Goal: Transaction & Acquisition: Purchase product/service

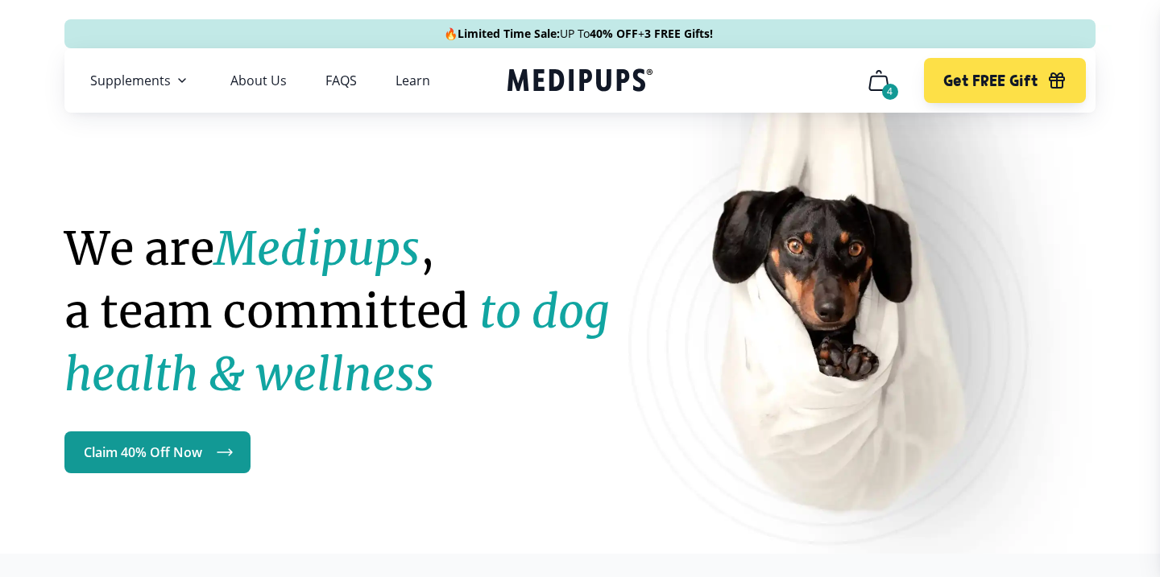
click at [866, 96] on button "4" at bounding box center [878, 80] width 39 height 39
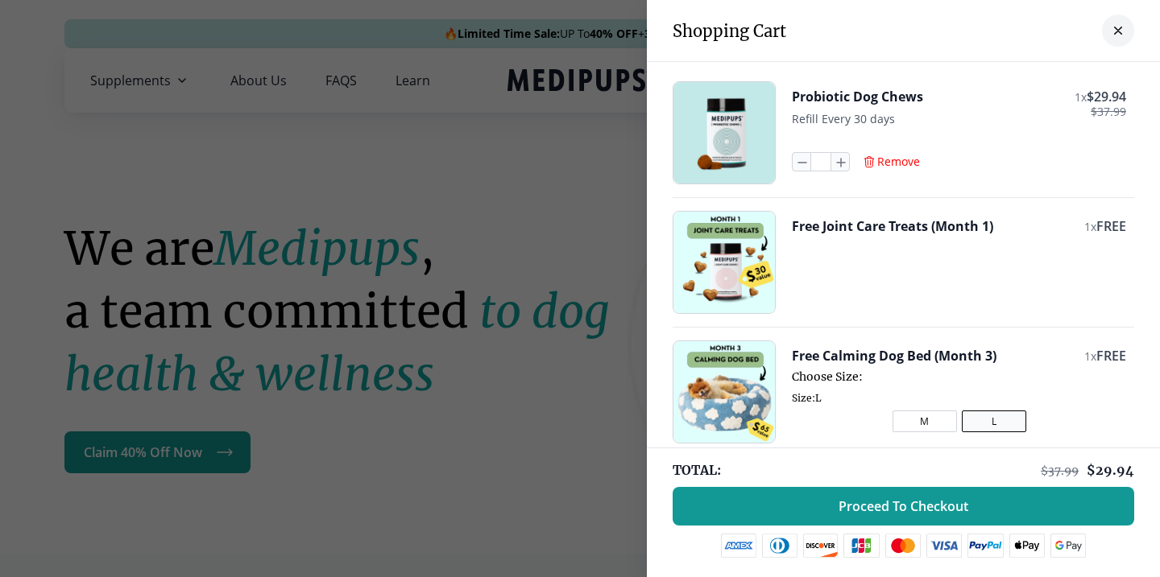
click at [884, 166] on span "Remove" at bounding box center [898, 162] width 43 height 14
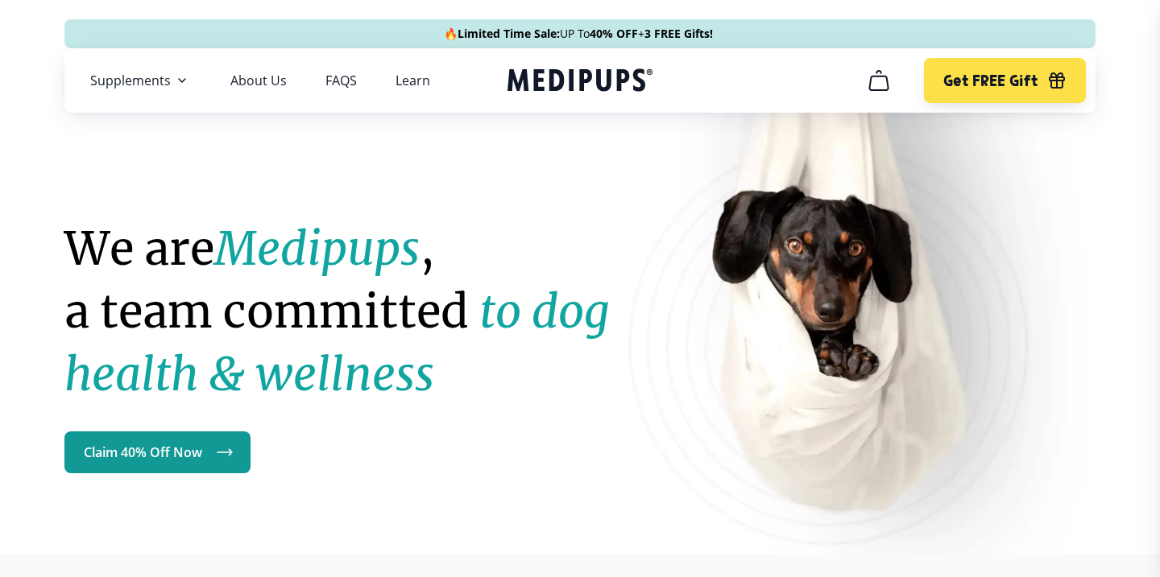
click at [566, 78] on icon "Medipups" at bounding box center [579, 80] width 145 height 30
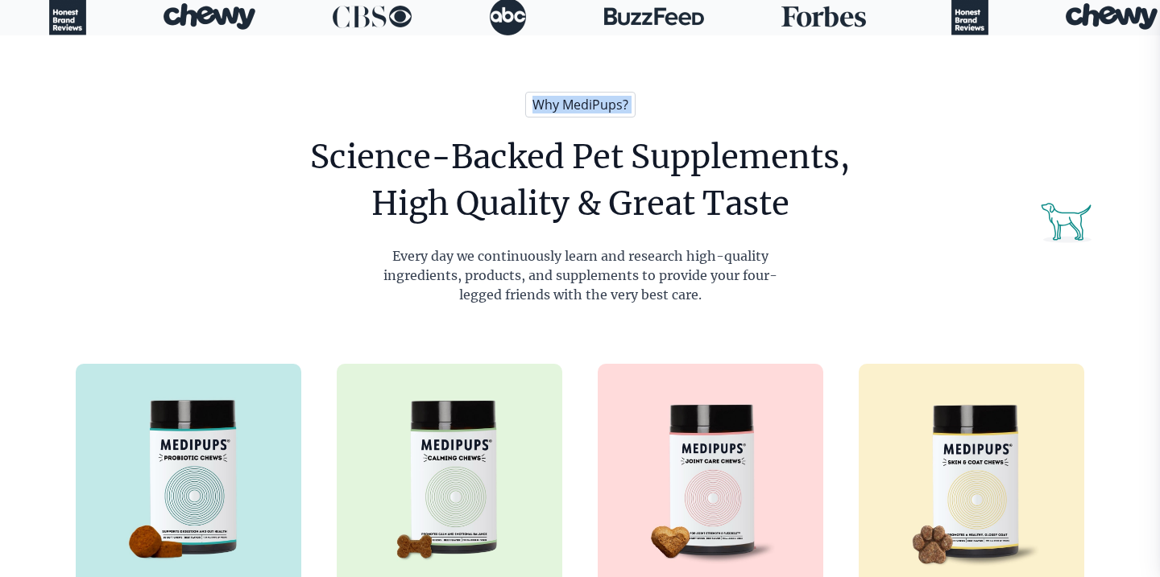
drag, startPoint x: 532, startPoint y: 100, endPoint x: 677, endPoint y: 103, distance: 144.2
click at [677, 103] on div "Why MediPups? Science-Backed Pet Supplements, High Quality & Great Taste Every …" at bounding box center [580, 405] width 1144 height 741
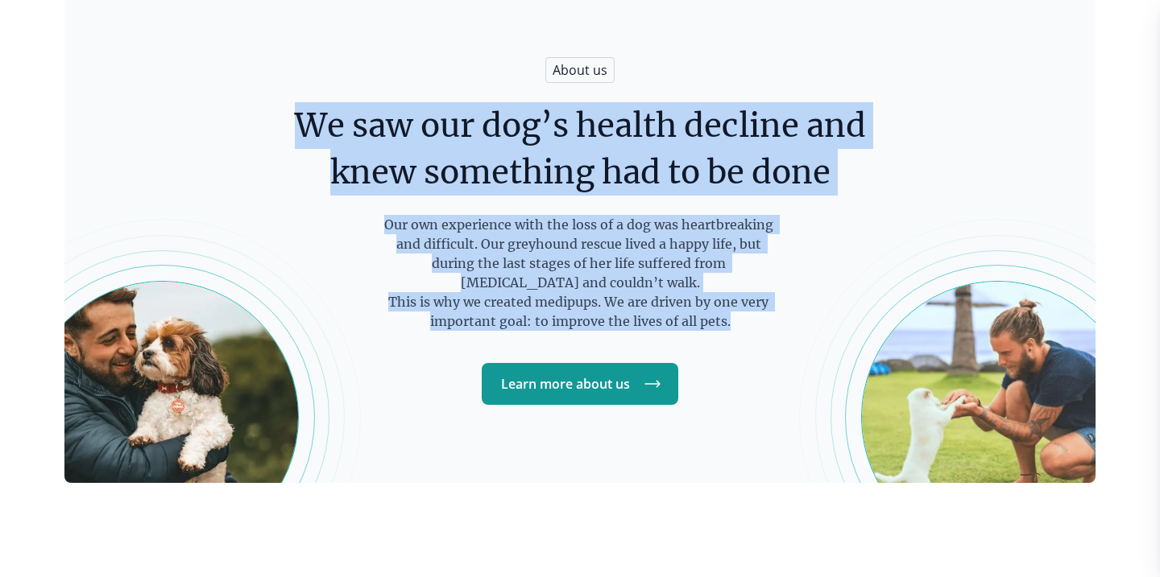
scroll to position [2542, 0]
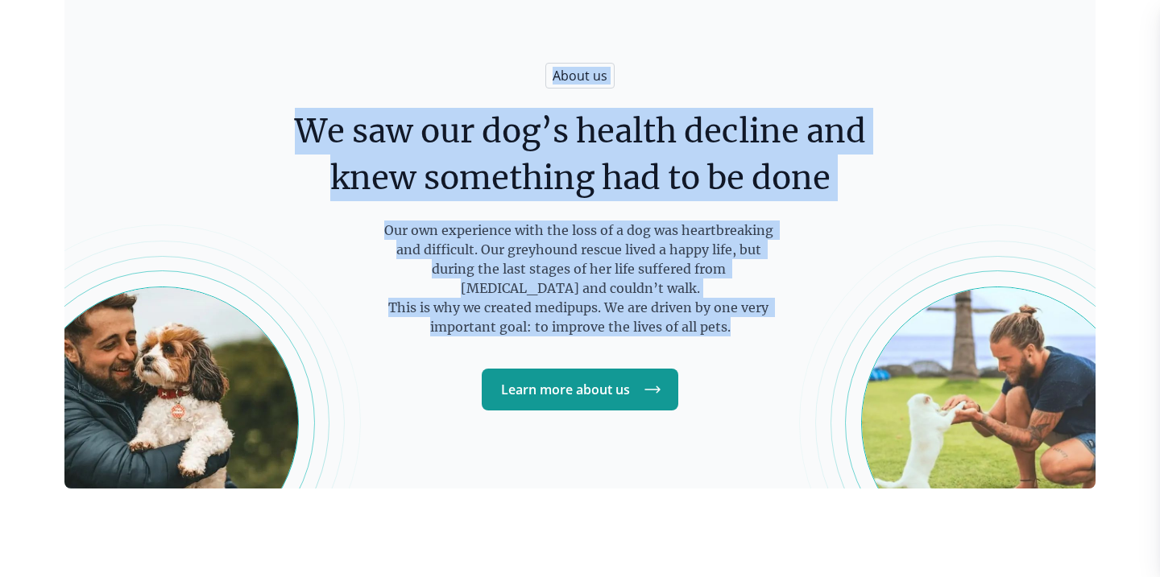
drag, startPoint x: 745, startPoint y: 282, endPoint x: 557, endPoint y: 63, distance: 288.5
click at [557, 63] on div "About us We saw our dog’s health decline and knew something had to be done Our …" at bounding box center [579, 232] width 1031 height 511
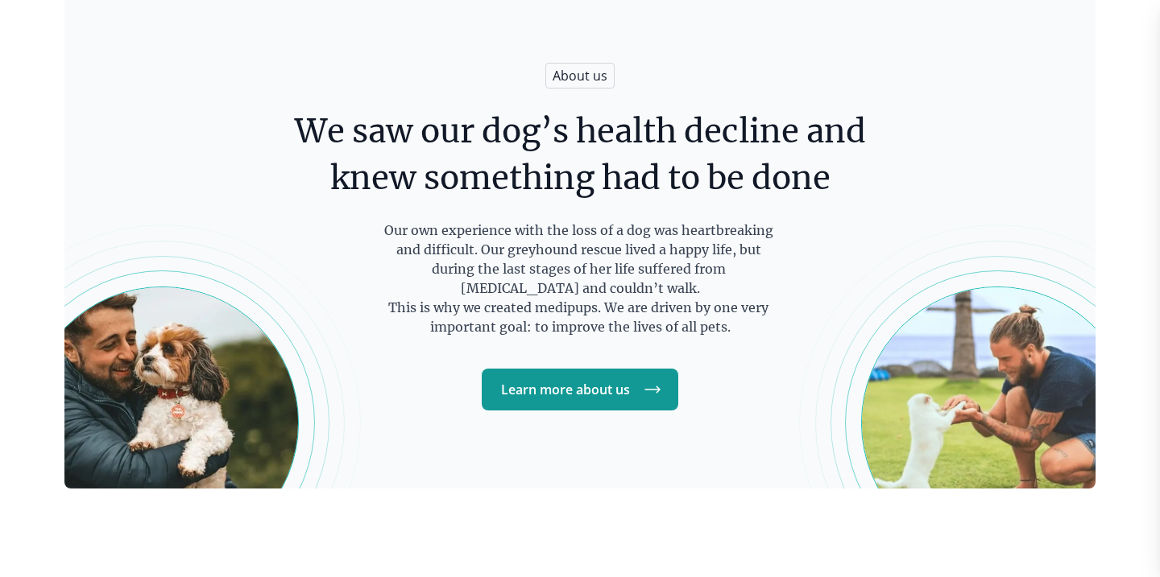
click at [558, 46] on div "About us We saw our dog’s health decline and knew something had to be done Our …" at bounding box center [579, 232] width 1031 height 511
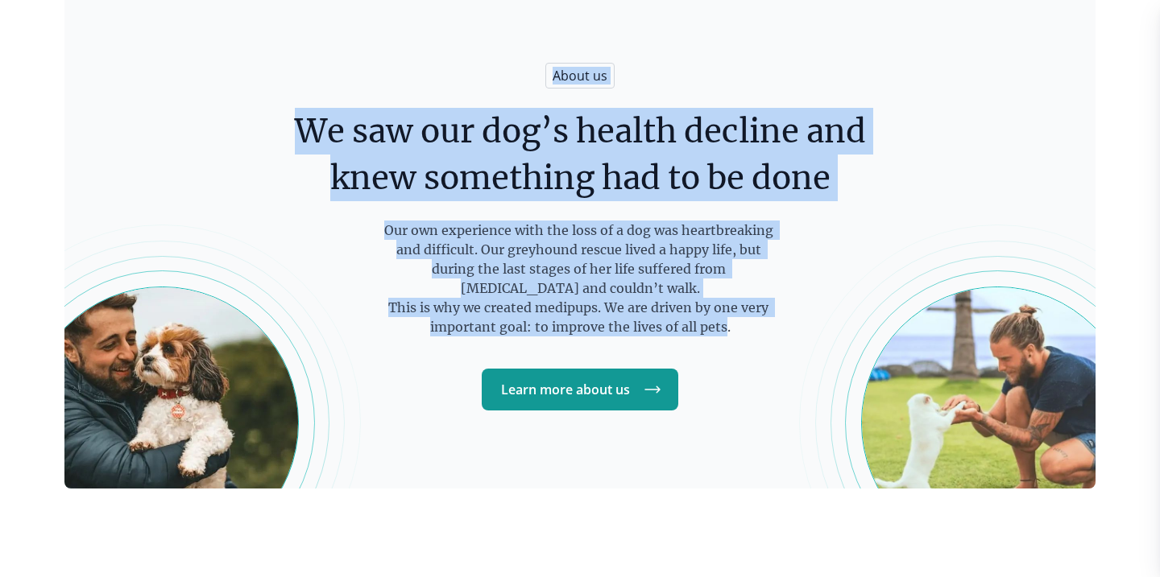
drag, startPoint x: 558, startPoint y: 46, endPoint x: 722, endPoint y: 348, distance: 343.8
click at [722, 346] on div "About us We saw our dog’s health decline and knew something had to be done Our …" at bounding box center [579, 232] width 1031 height 511
click at [722, 348] on div "About us We saw our dog’s health decline and knew something had to be done Our …" at bounding box center [579, 232] width 1031 height 511
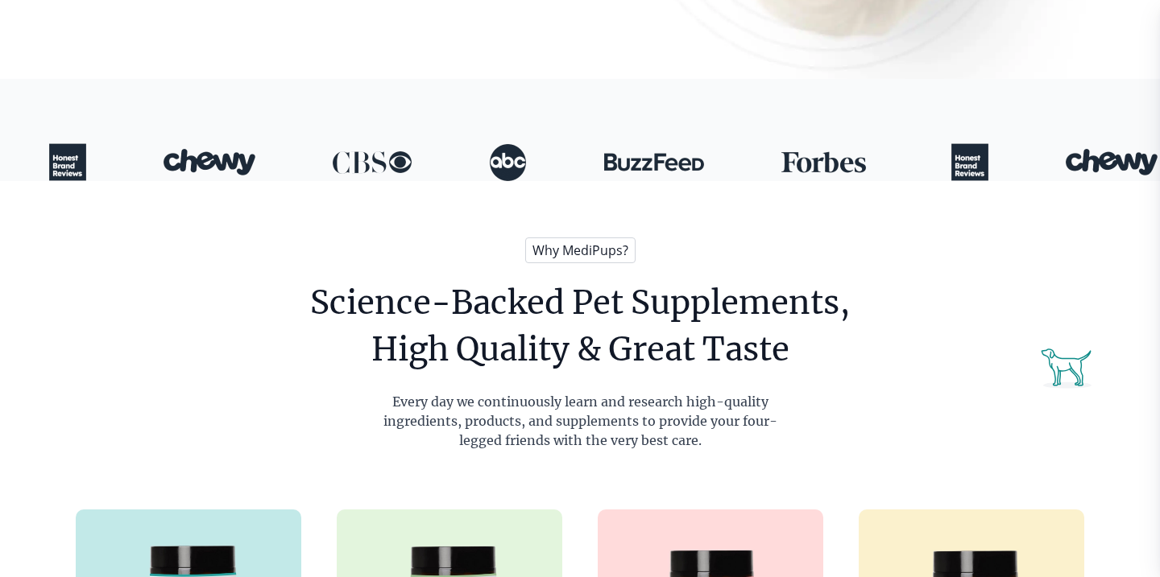
scroll to position [0, 0]
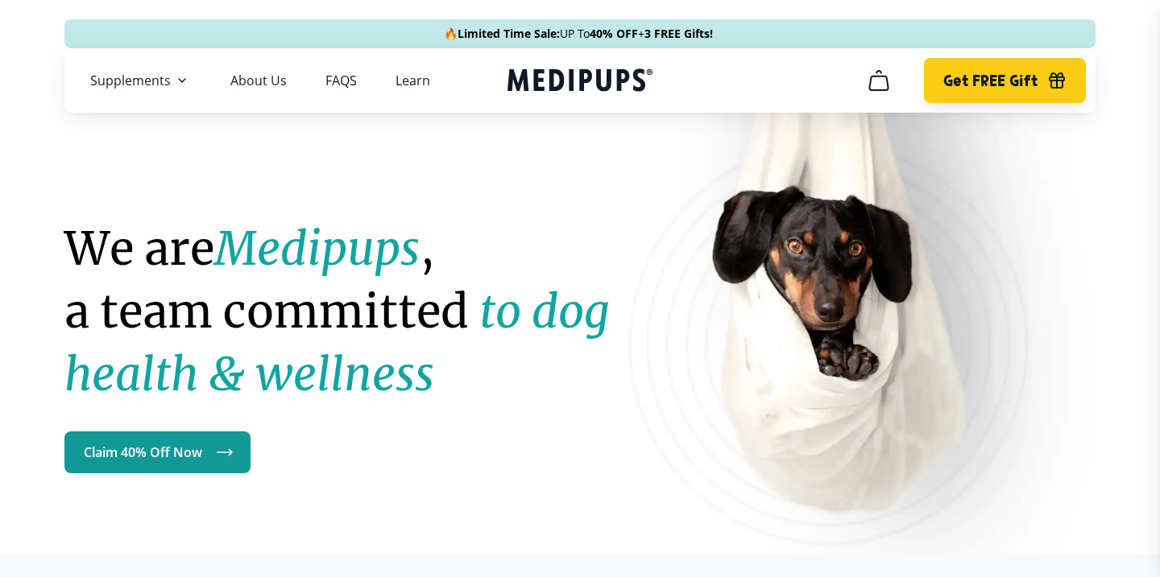
click at [1024, 59] on button "Get FREE Gift" at bounding box center [1005, 80] width 162 height 45
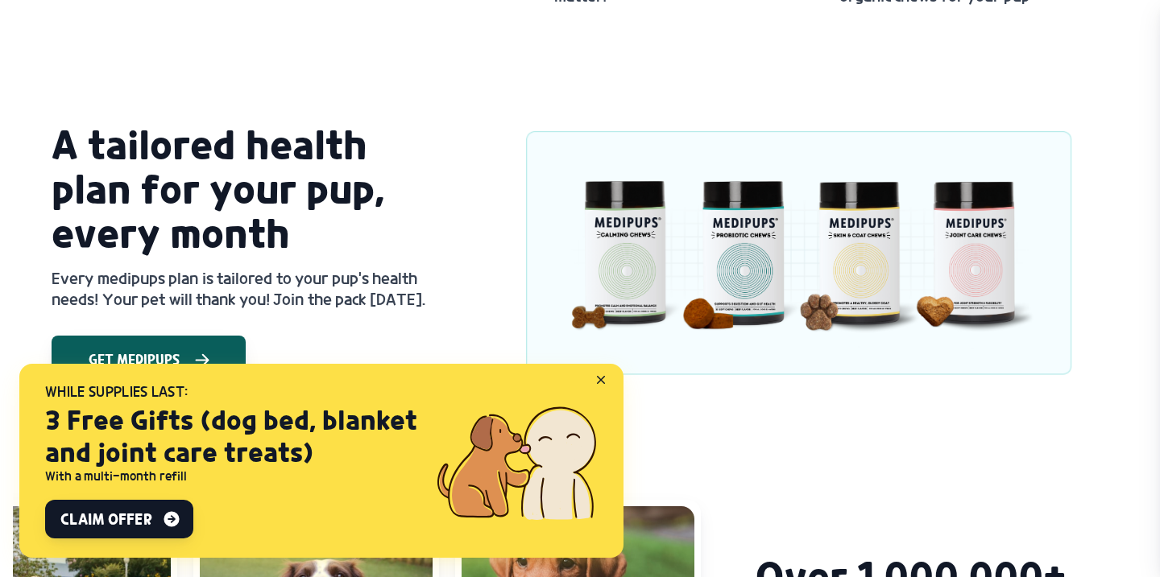
scroll to position [1311, 0]
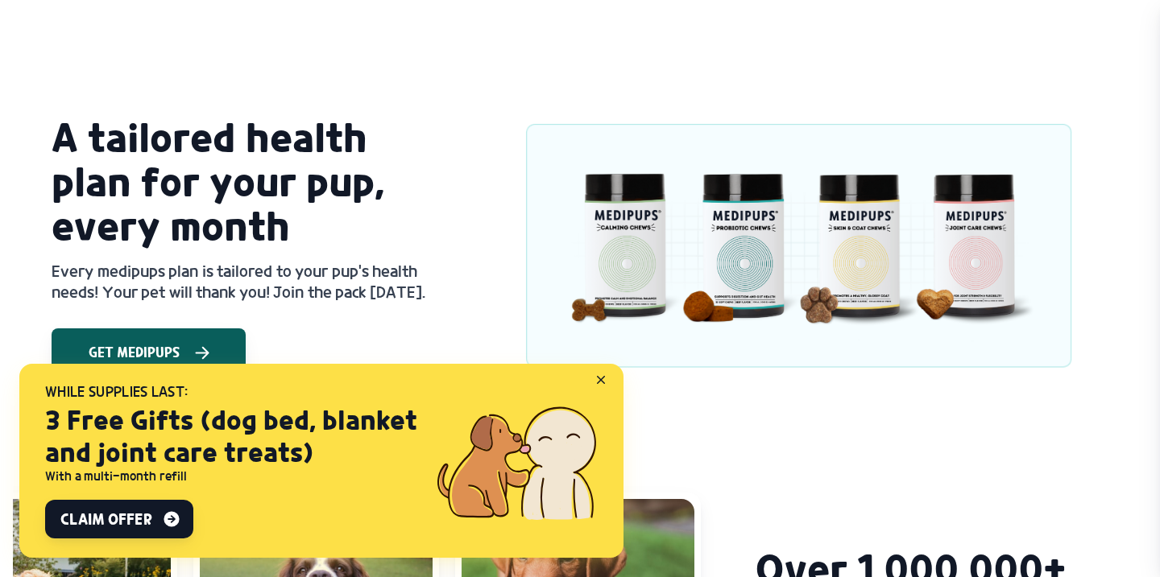
click at [603, 379] on icon at bounding box center [604, 383] width 14 height 14
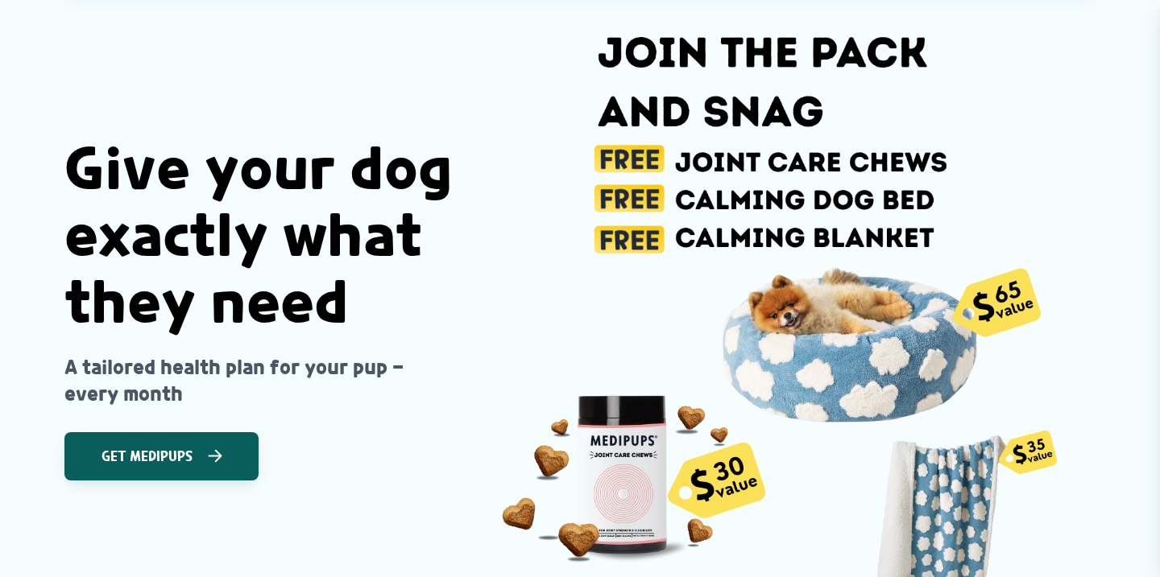
scroll to position [0, 0]
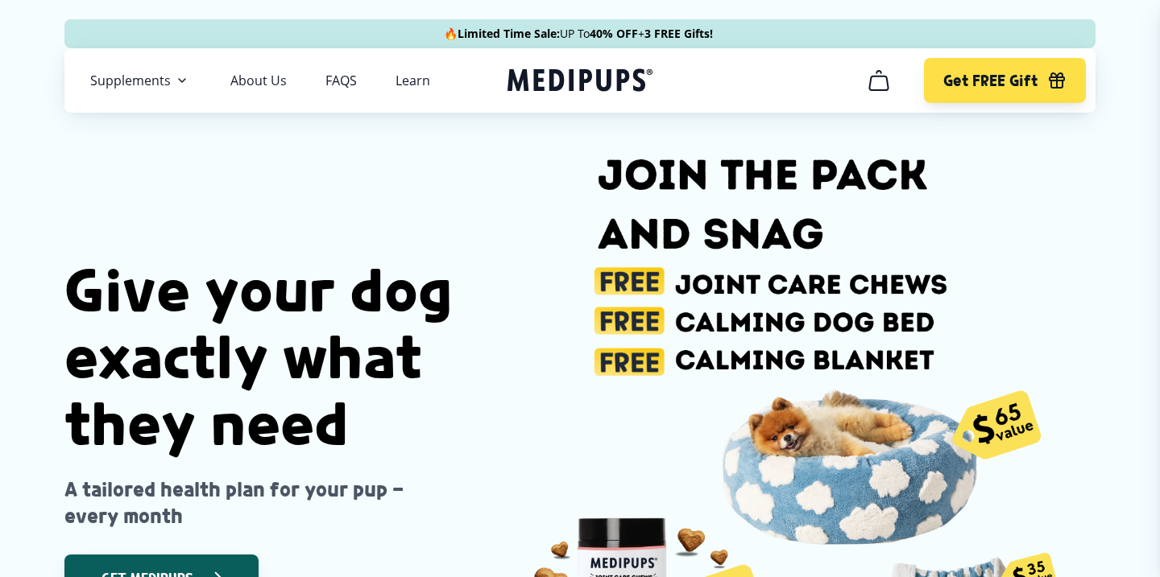
click at [619, 88] on icon "Medipups" at bounding box center [576, 79] width 138 height 23
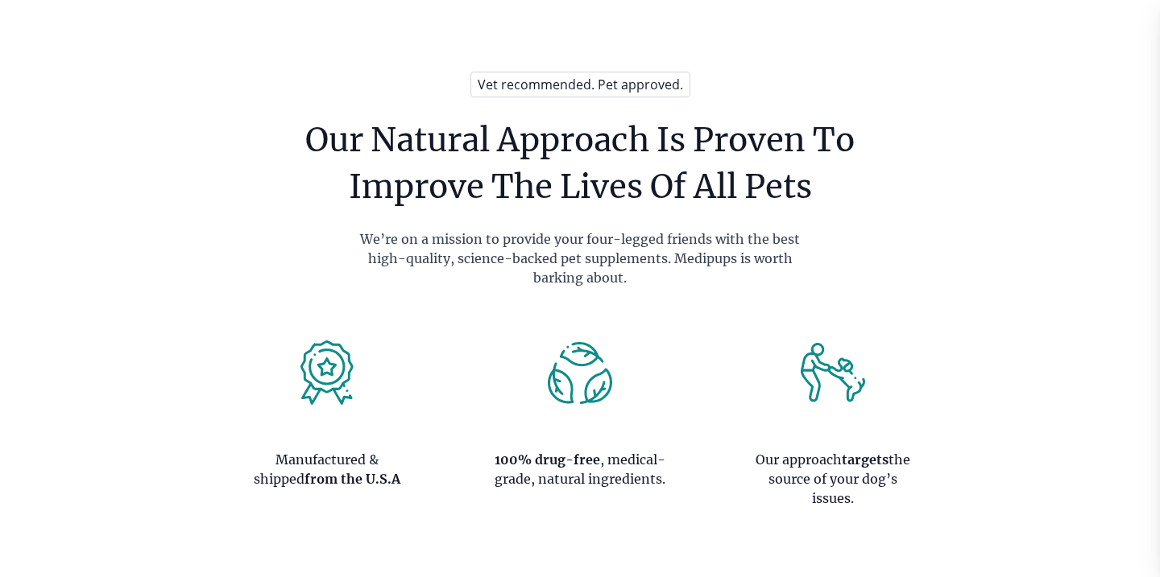
scroll to position [1377, 0]
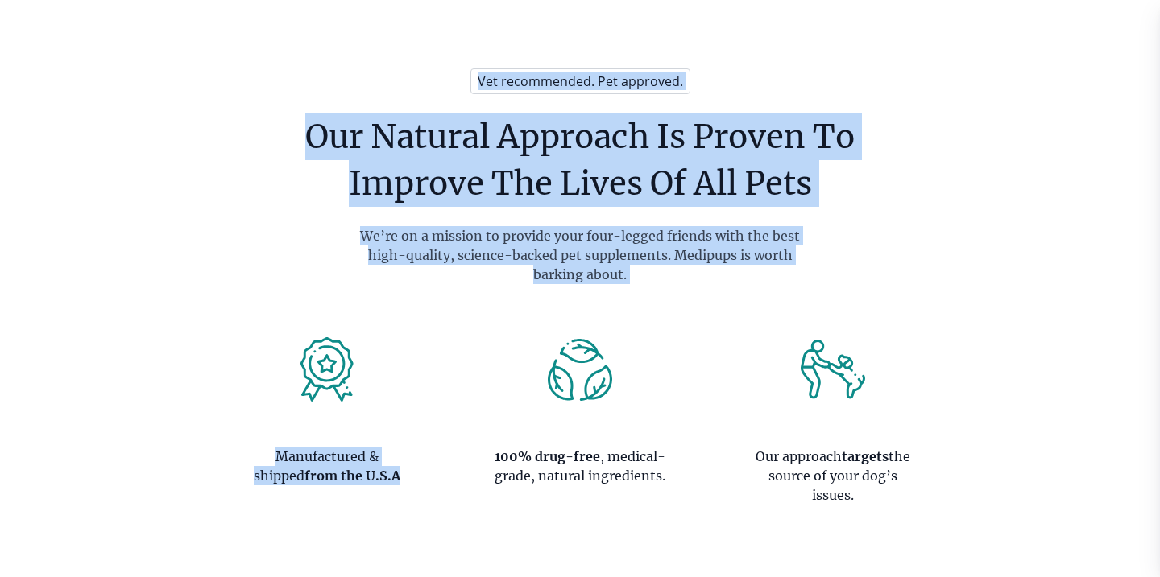
drag, startPoint x: 452, startPoint y: 58, endPoint x: 557, endPoint y: 321, distance: 283.7
click at [557, 321] on section "Vet recommended. Pet approved. Our Natural Approach Is Proven To Improve The Li…" at bounding box center [580, 286] width 1144 height 533
drag, startPoint x: 940, startPoint y: 468, endPoint x: 880, endPoint y: 27, distance: 445.5
click at [880, 27] on section "Vet recommended. Pet approved. Our Natural Approach Is Proven To Improve The Li…" at bounding box center [580, 286] width 1144 height 533
drag, startPoint x: 866, startPoint y: 19, endPoint x: 944, endPoint y: 490, distance: 477.6
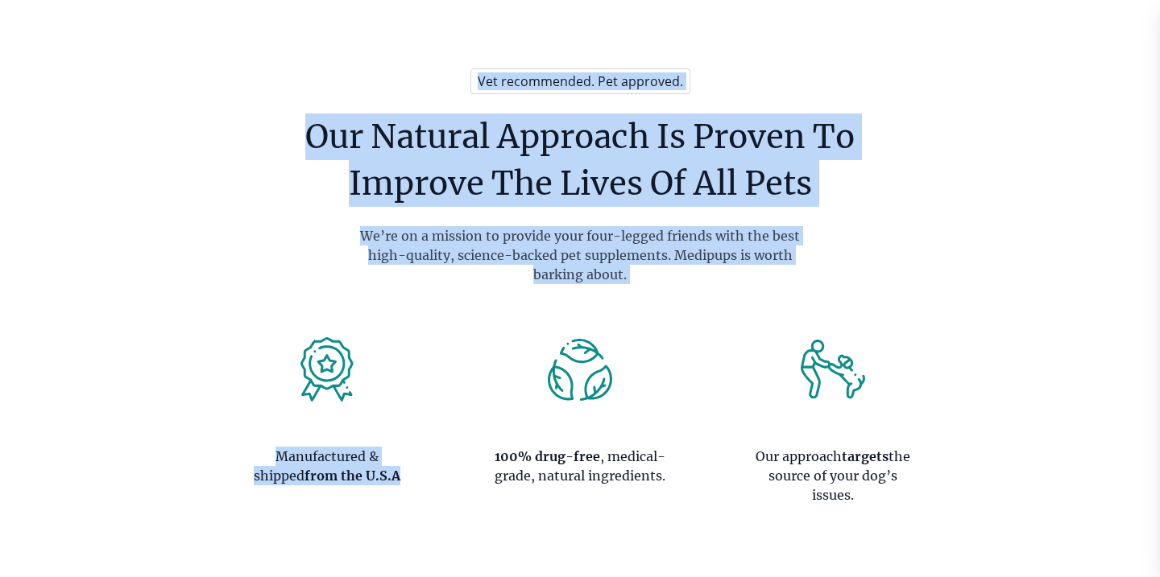
click at [944, 490] on section "Vet recommended. Pet approved. Our Natural Approach Is Proven To Improve The Li…" at bounding box center [580, 286] width 1144 height 533
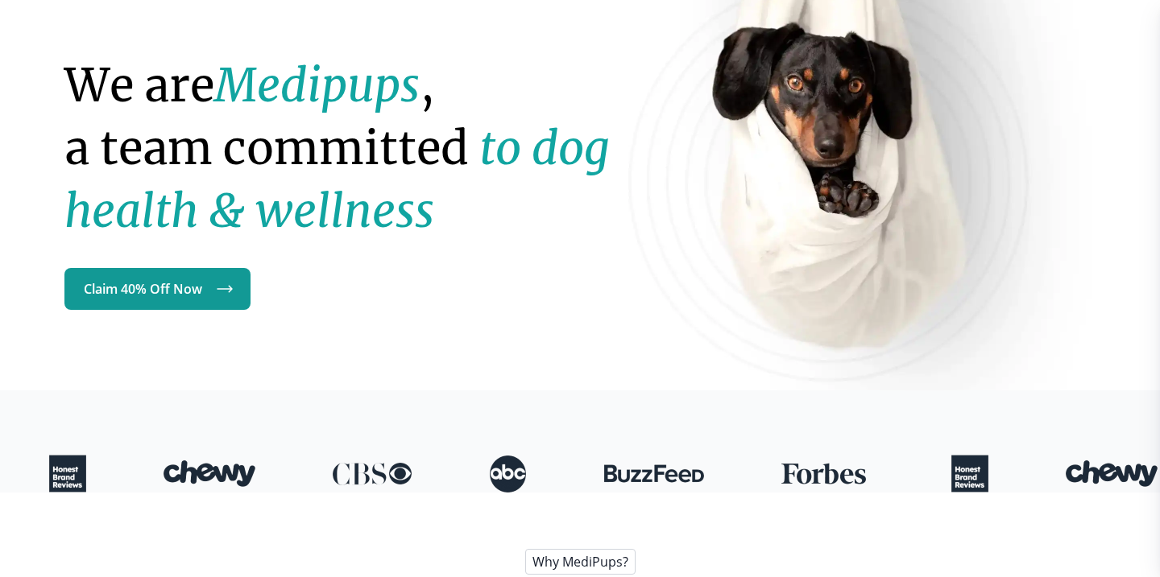
scroll to position [0, 0]
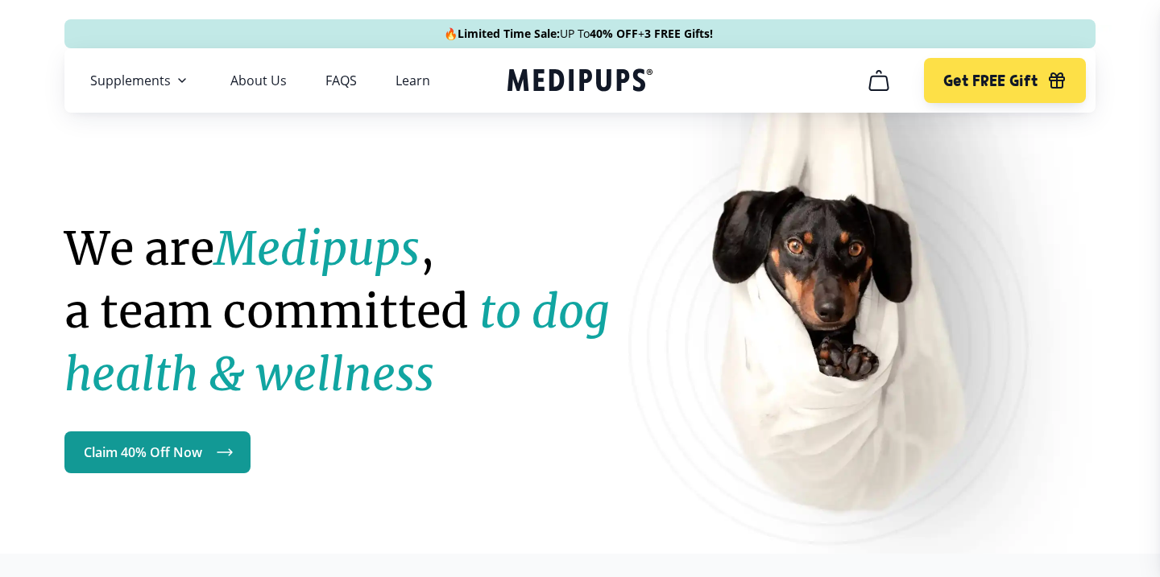
click at [354, 244] on strong "Medipups" at bounding box center [316, 249] width 205 height 56
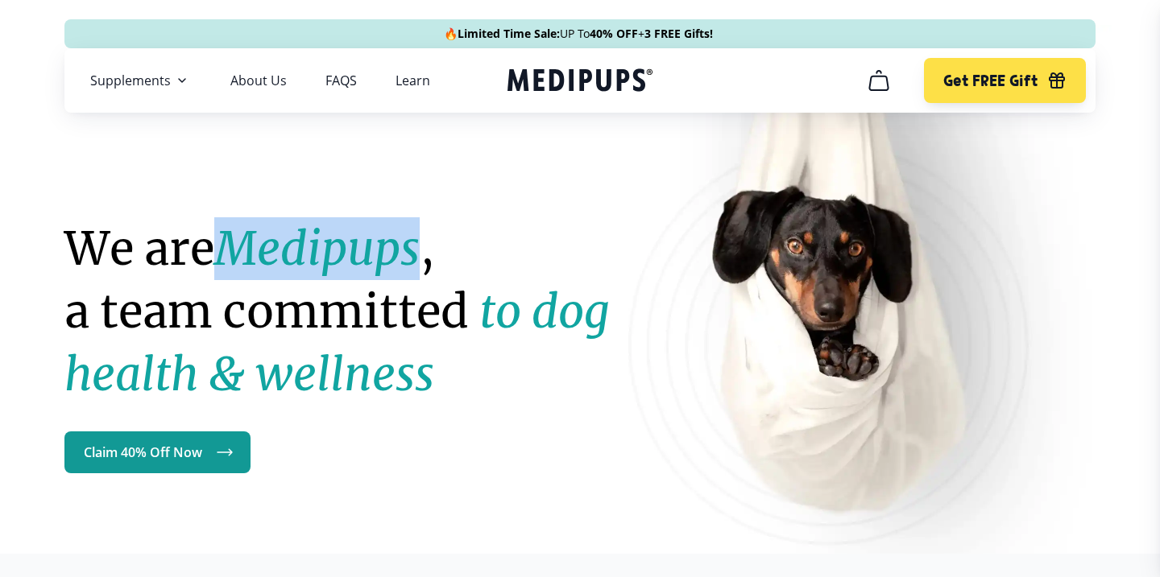
click at [354, 244] on strong "Medipups" at bounding box center [316, 249] width 205 height 56
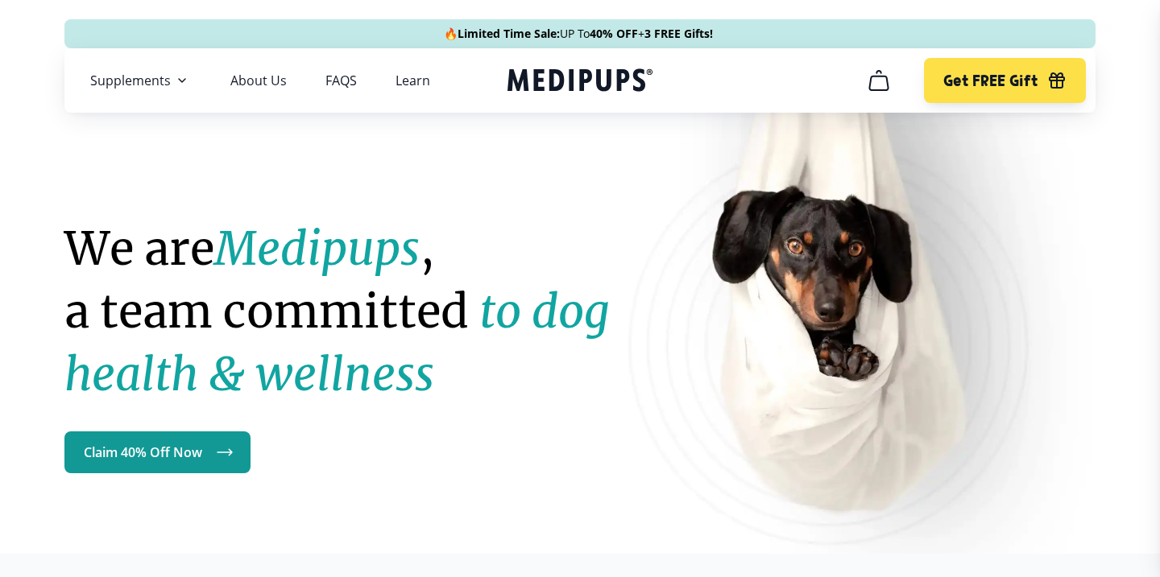
click at [374, 192] on div "We are Medipups , a team committed to dog health & wellness Claim 40% Off Now" at bounding box center [359, 249] width 590 height 449
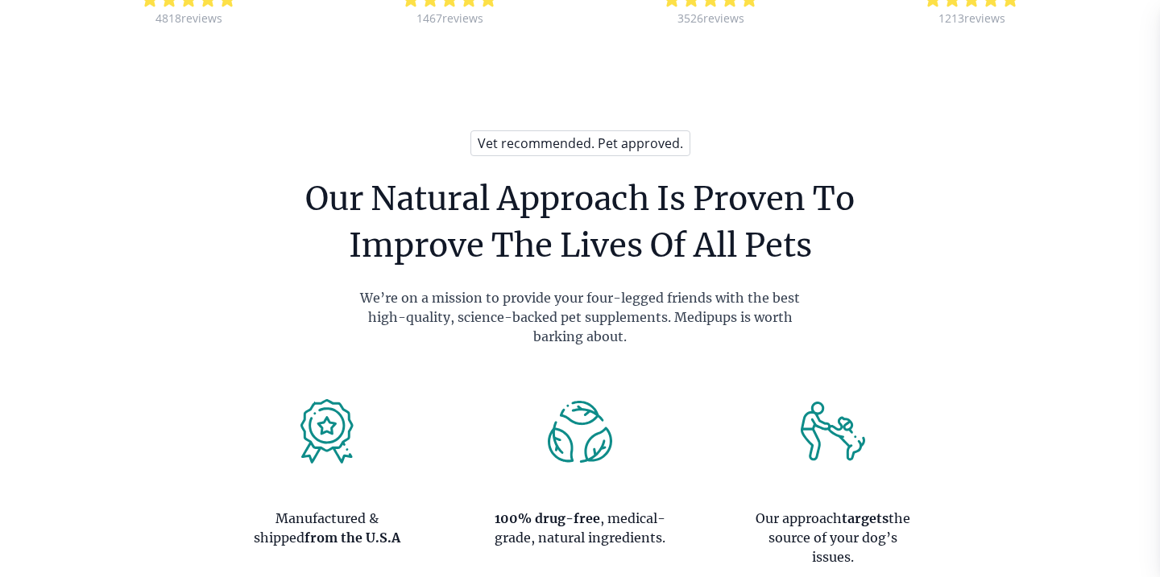
scroll to position [1325, 0]
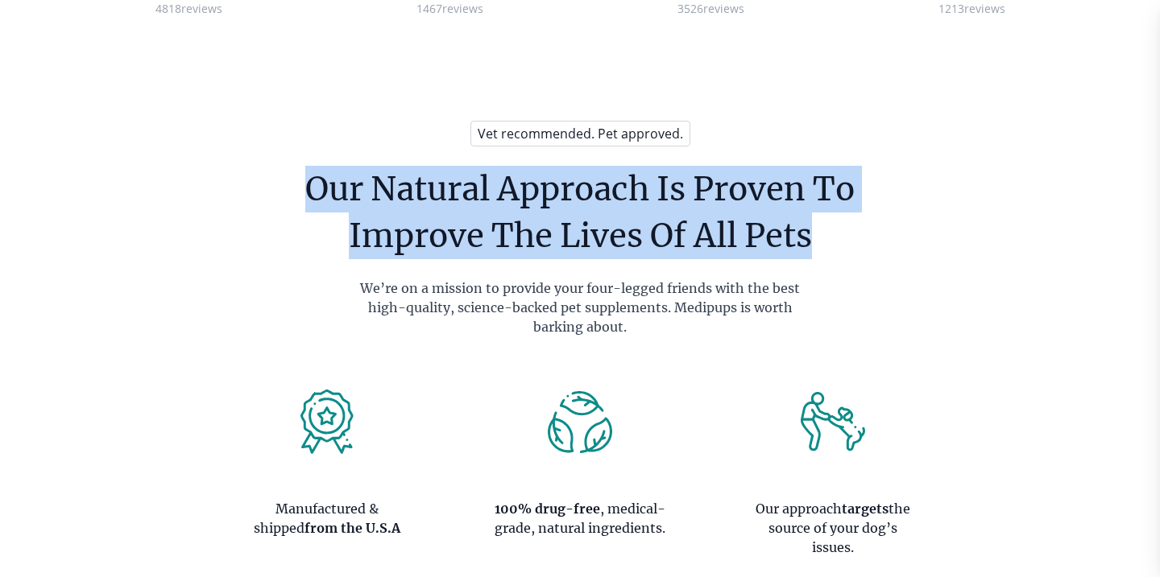
drag, startPoint x: 306, startPoint y: 184, endPoint x: 293, endPoint y: 275, distance: 91.1
click at [293, 275] on section "Vet recommended. Pet approved. Our Natural Approach Is Proven To Improve The Li…" at bounding box center [580, 338] width 1144 height 533
drag, startPoint x: 293, startPoint y: 275, endPoint x: 293, endPoint y: 207, distance: 67.7
click at [293, 207] on section "Vet recommended. Pet approved. Our Natural Approach Is Proven To Improve The Li…" at bounding box center [580, 338] width 1144 height 533
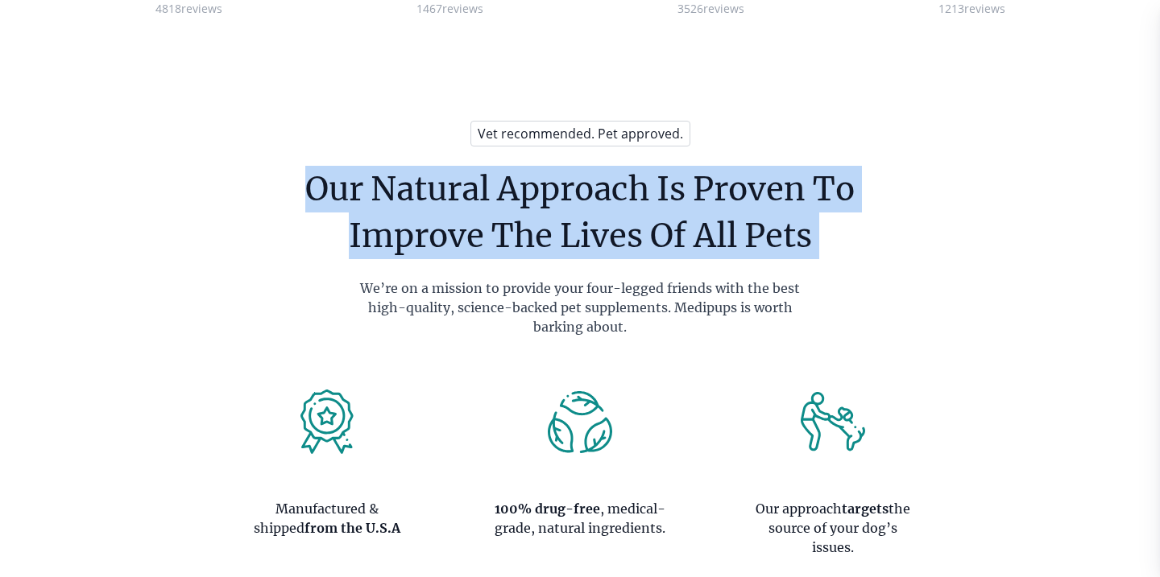
click at [293, 207] on section "Vet recommended. Pet approved. Our Natural Approach Is Proven To Improve The Li…" at bounding box center [580, 338] width 1144 height 533
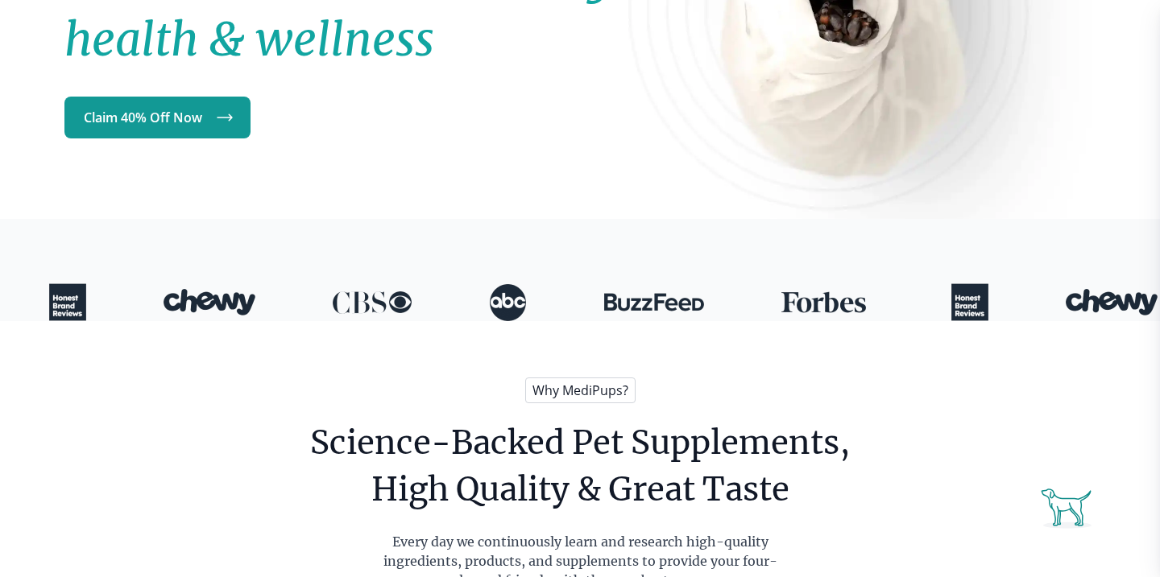
scroll to position [0, 0]
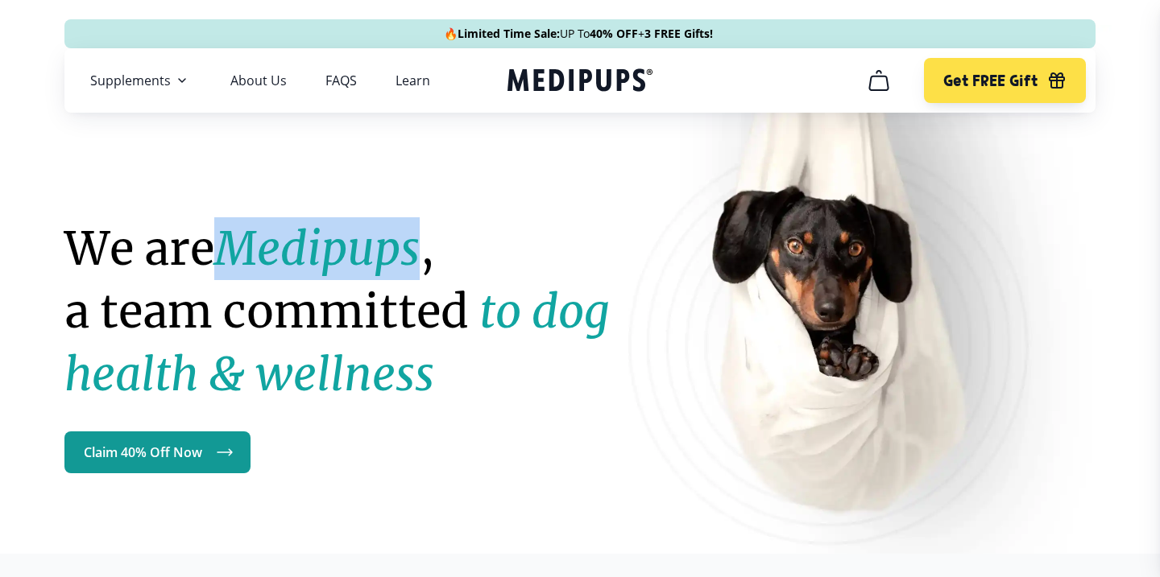
drag, startPoint x: 433, startPoint y: 259, endPoint x: 234, endPoint y: 260, distance: 198.9
click at [234, 260] on h1 "We are Medipups , a team committed to dog health & wellness" at bounding box center [359, 311] width 590 height 188
click at [234, 260] on strong "Medipups" at bounding box center [316, 249] width 205 height 56
drag, startPoint x: 233, startPoint y: 260, endPoint x: 402, endPoint y: 260, distance: 169.1
click at [402, 260] on strong "Medipups" at bounding box center [316, 249] width 205 height 56
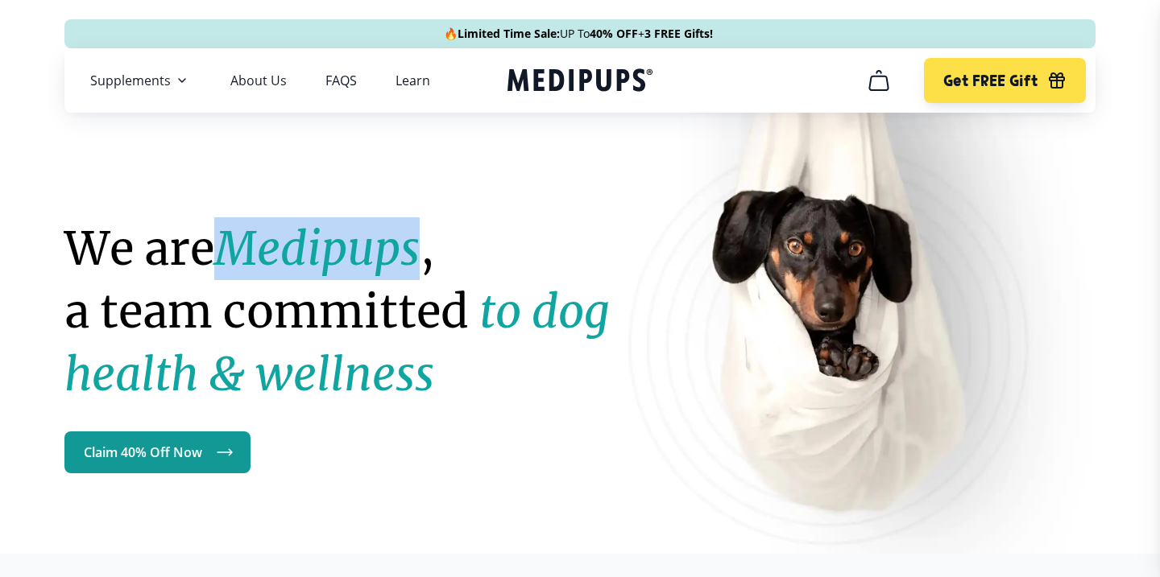
click at [402, 260] on strong "Medipups" at bounding box center [316, 249] width 205 height 56
drag, startPoint x: 428, startPoint y: 260, endPoint x: 230, endPoint y: 262, distance: 198.9
click at [230, 262] on strong "Medipups" at bounding box center [316, 249] width 205 height 56
drag, startPoint x: 232, startPoint y: 263, endPoint x: 433, endPoint y: 242, distance: 202.4
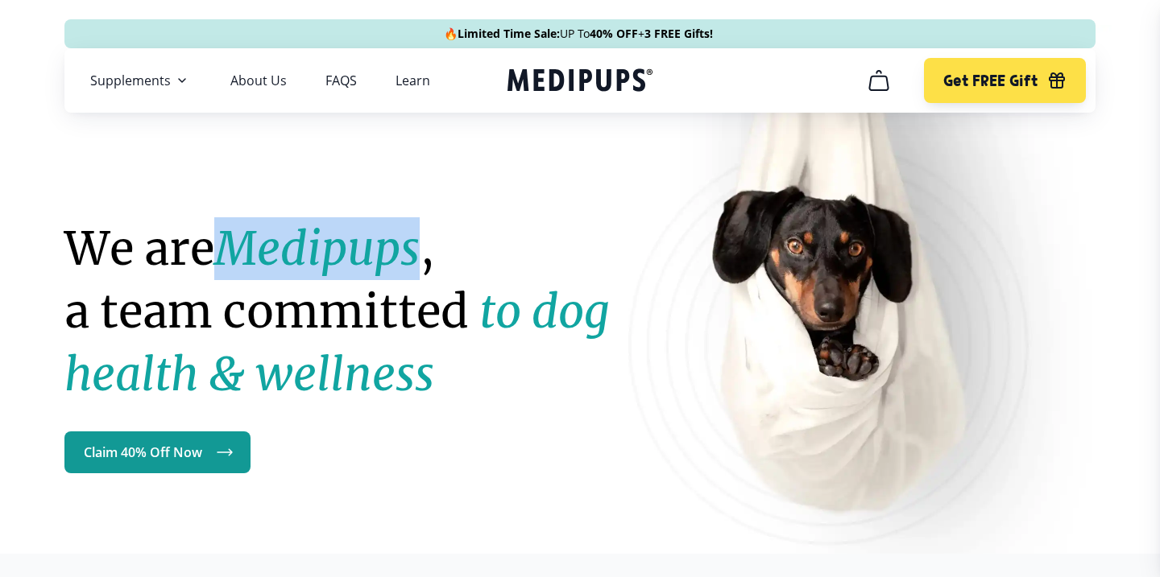
click at [433, 242] on h1 "We are Medipups , a team committed to dog health & wellness" at bounding box center [359, 311] width 590 height 188
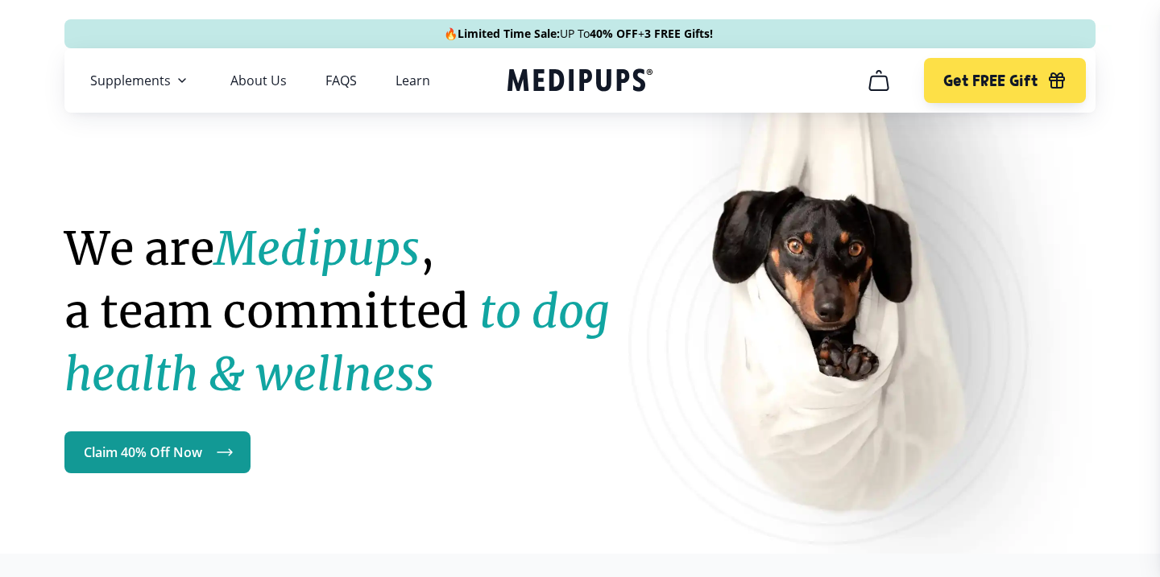
click at [420, 252] on strong "Medipups" at bounding box center [316, 249] width 205 height 56
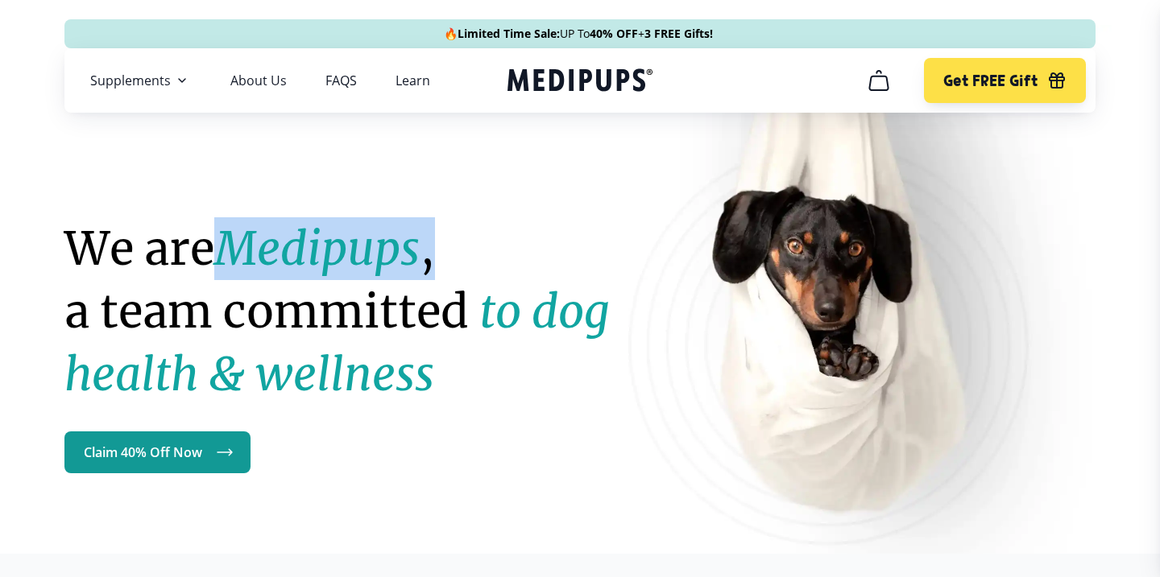
drag, startPoint x: 424, startPoint y: 252, endPoint x: 222, endPoint y: 263, distance: 202.4
click at [222, 263] on h1 "We are Medipups , a team committed to dog health & wellness" at bounding box center [359, 311] width 590 height 188
drag, startPoint x: 222, startPoint y: 263, endPoint x: 370, endPoint y: 263, distance: 147.4
click at [370, 263] on h1 "We are Medipups , a team committed to dog health & wellness" at bounding box center [359, 311] width 590 height 188
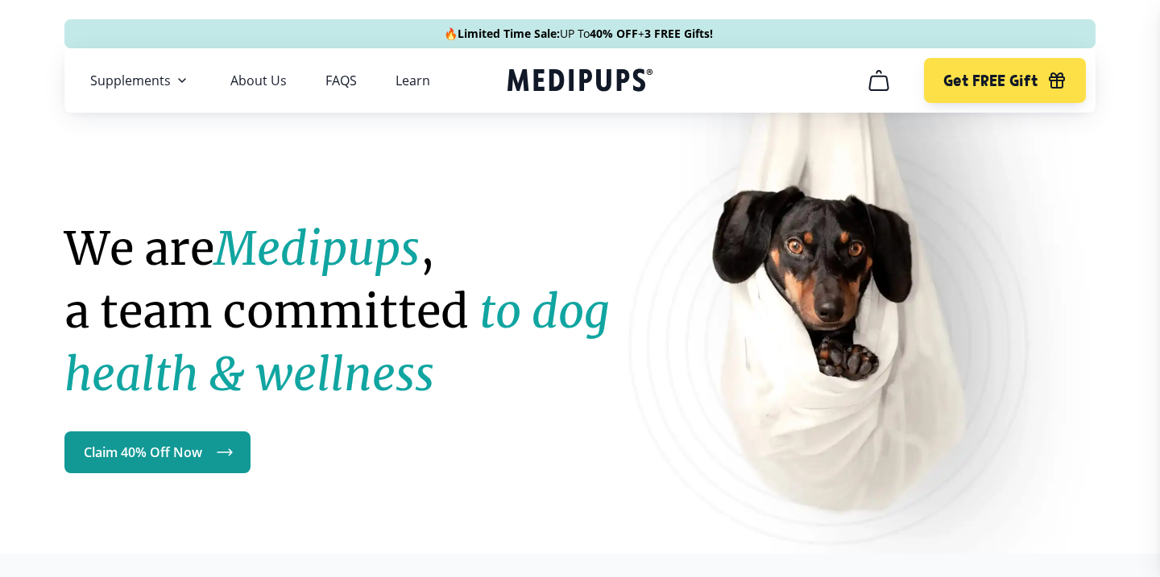
click at [420, 259] on strong "Medipups" at bounding box center [316, 249] width 205 height 56
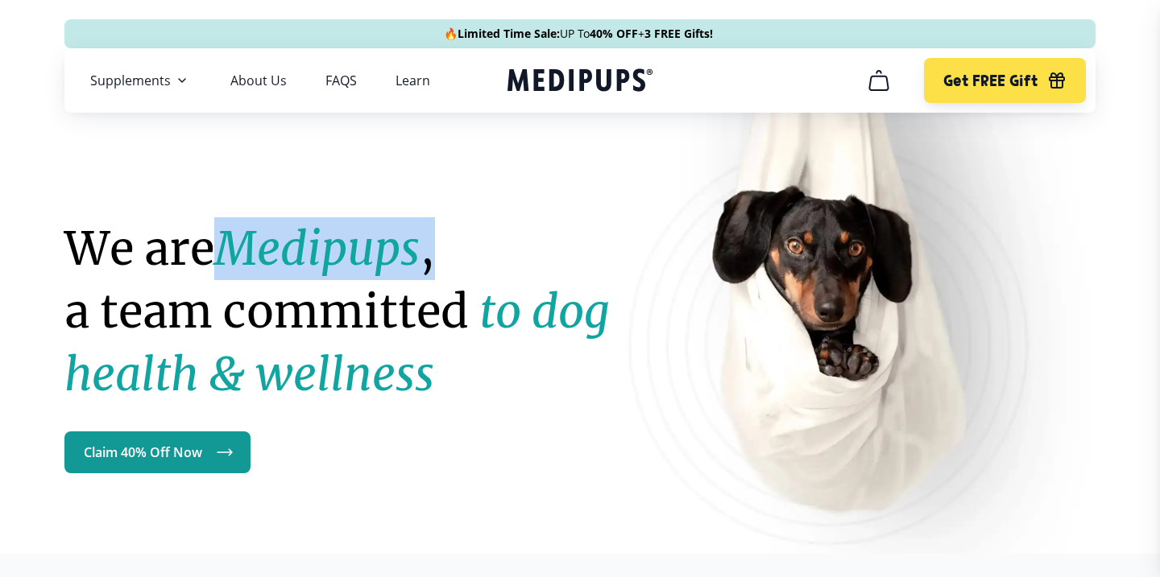
drag, startPoint x: 427, startPoint y: 259, endPoint x: 307, endPoint y: 259, distance: 120.0
click at [306, 259] on strong "Medipups" at bounding box center [316, 249] width 205 height 56
click at [307, 259] on strong "Medipups" at bounding box center [316, 249] width 205 height 56
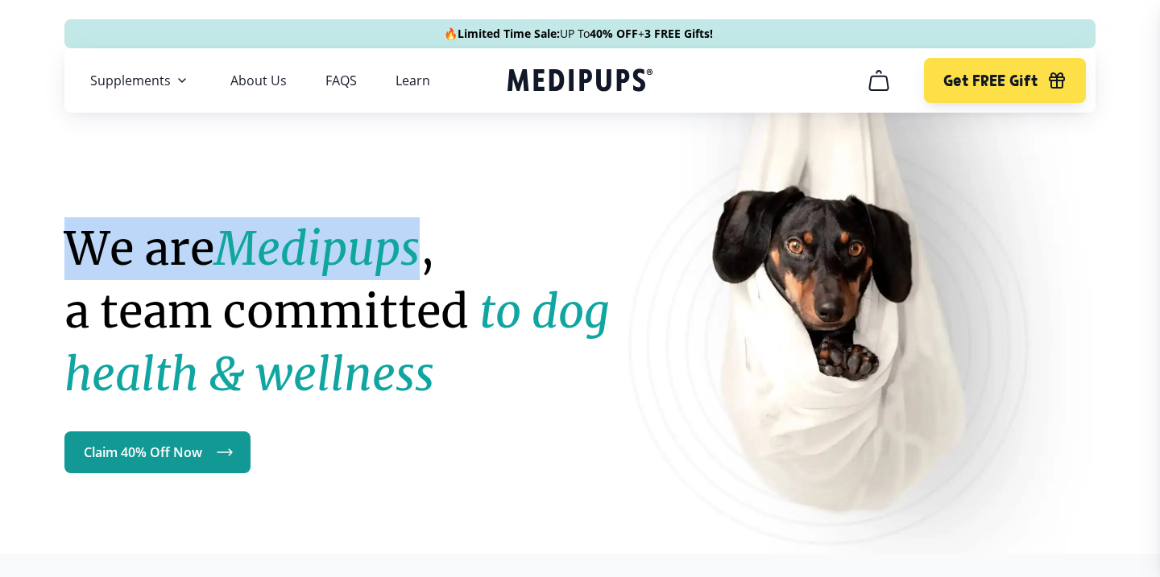
drag, startPoint x: 59, startPoint y: 255, endPoint x: 446, endPoint y: 257, distance: 387.4
click at [446, 257] on div "We are Medipups , a team committed to dog health & wellness Claim 40% Off Now" at bounding box center [579, 249] width 1063 height 449
click at [446, 257] on h1 "We are Medipups , a team committed to dog health & wellness" at bounding box center [359, 311] width 590 height 188
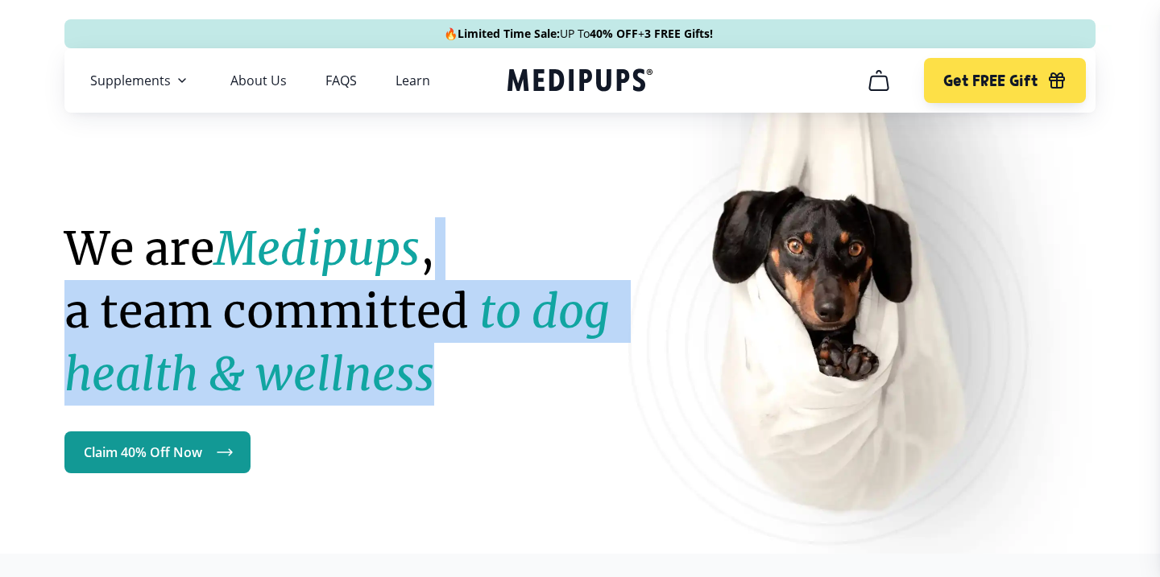
drag, startPoint x: 453, startPoint y: 375, endPoint x: 453, endPoint y: 223, distance: 152.2
click at [453, 223] on h1 "We are Medipups , a team committed to dog health & wellness" at bounding box center [359, 311] width 590 height 188
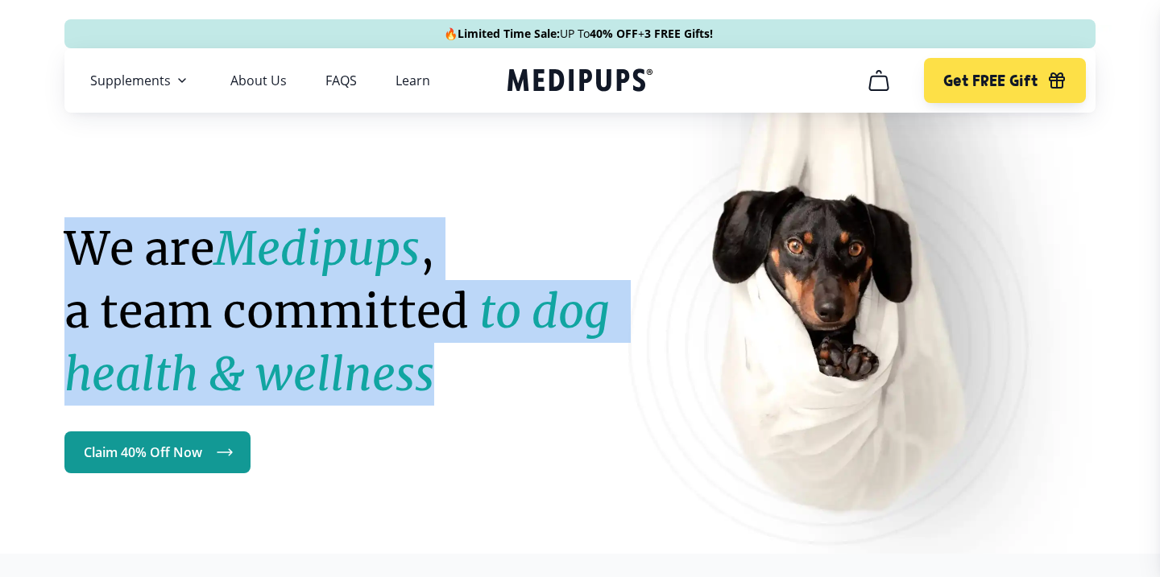
drag, startPoint x: 453, startPoint y: 161, endPoint x: 453, endPoint y: 430, distance: 269.0
click at [453, 430] on div "We are Medipups , a team committed to dog health & wellness Claim 40% Off Now" at bounding box center [359, 249] width 590 height 449
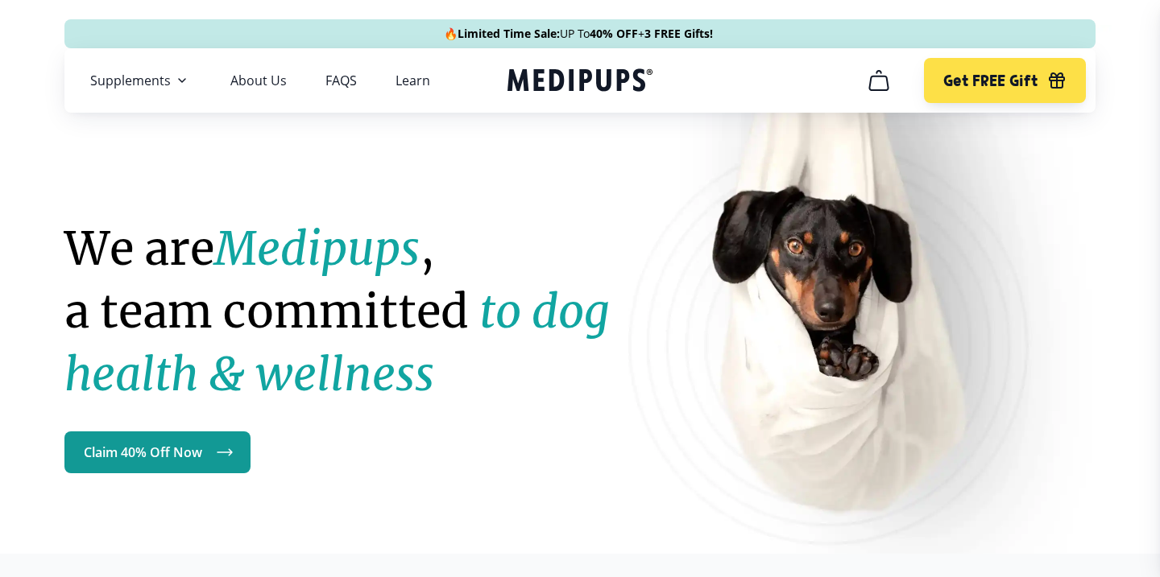
click at [453, 395] on h1 "We are Medipups , a team committed to dog health & wellness" at bounding box center [359, 311] width 590 height 188
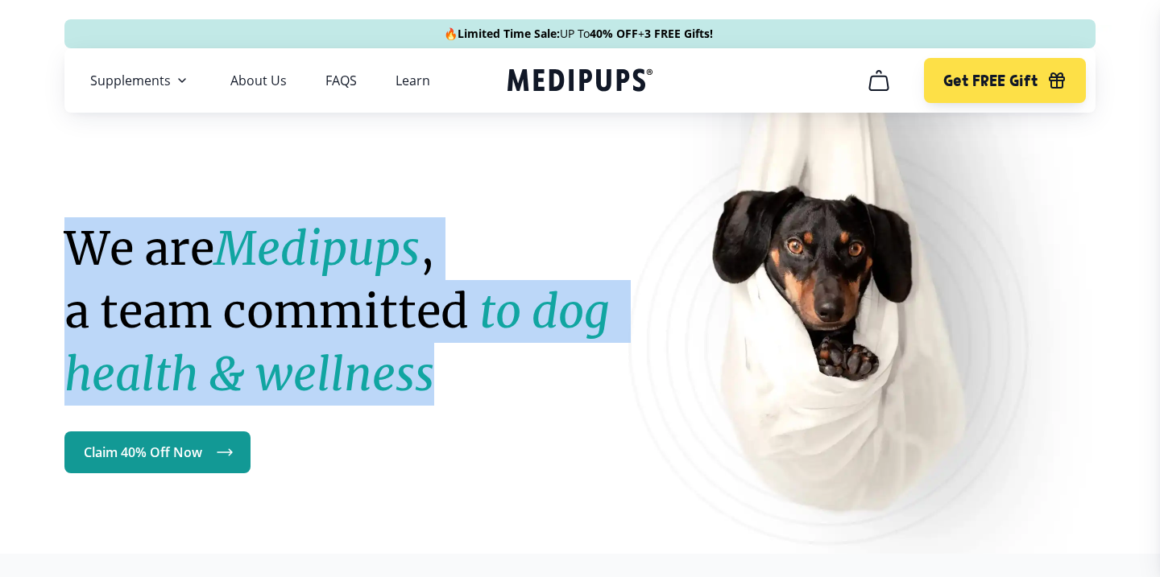
drag, startPoint x: 379, startPoint y: 473, endPoint x: 412, endPoint y: 130, distance: 344.7
click at [412, 130] on div "We are Medipups , a team committed to dog health & wellness Claim 40% Off Now" at bounding box center [359, 249] width 590 height 449
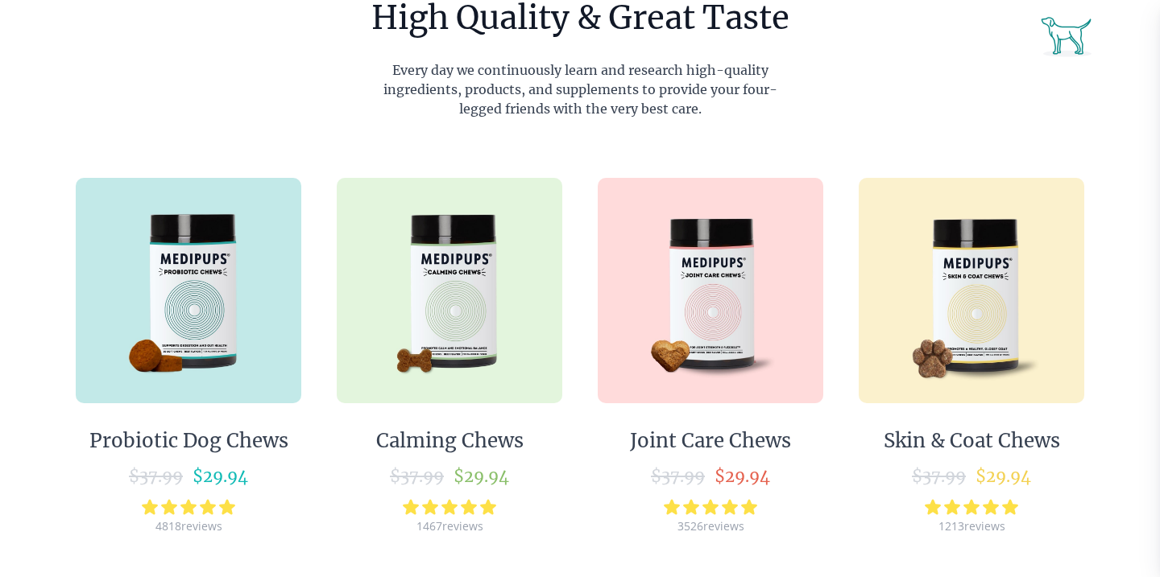
scroll to position [797, 0]
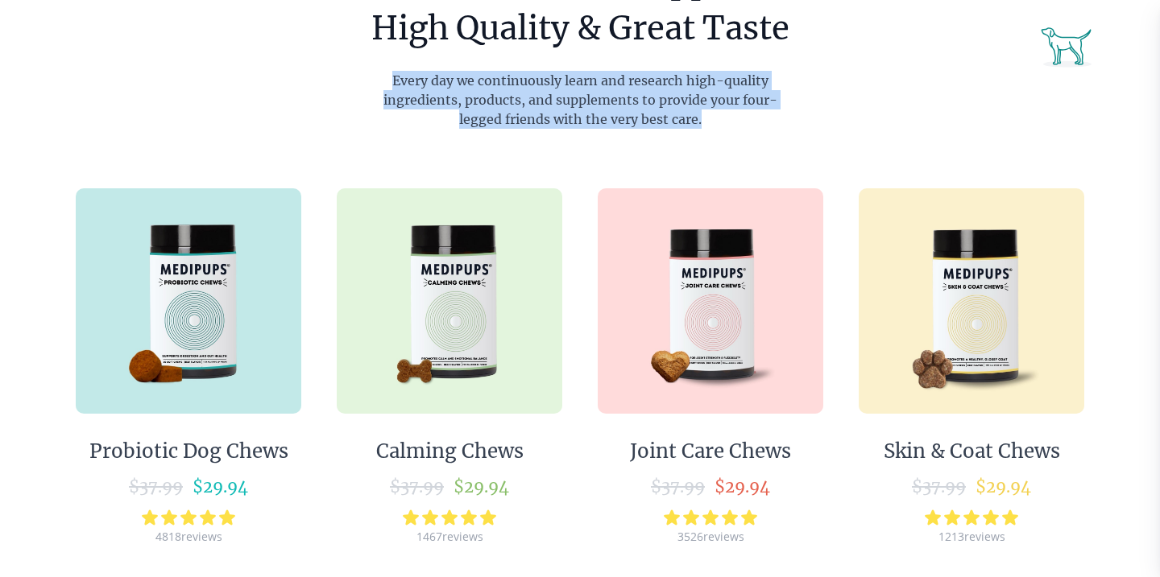
drag, startPoint x: 703, startPoint y: 120, endPoint x: 693, endPoint y: 65, distance: 55.8
click at [693, 65] on div "Why MediPups? Science-Backed Pet Supplements, High Quality & Great Taste Every …" at bounding box center [580, 230] width 1144 height 741
drag, startPoint x: 693, startPoint y: 65, endPoint x: 693, endPoint y: 126, distance: 60.4
click at [693, 126] on div "Why MediPups? Science-Backed Pet Supplements, High Quality & Great Taste Every …" at bounding box center [580, 230] width 1144 height 741
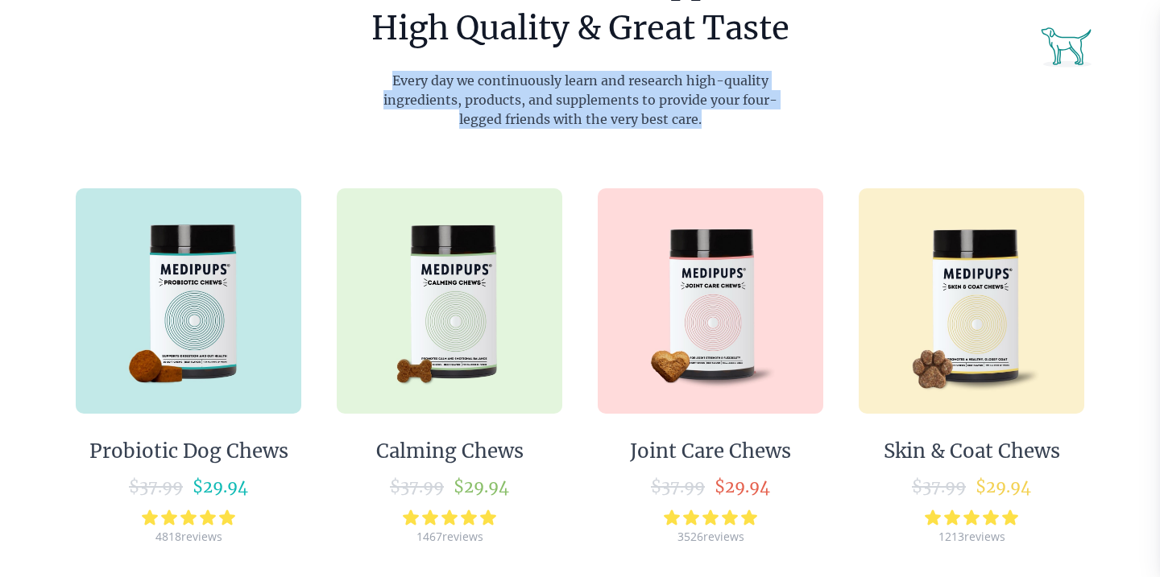
click at [693, 126] on p "Every day we continuously learn and research high-quality ingredients, products…" at bounding box center [579, 100] width 433 height 58
drag, startPoint x: 708, startPoint y: 122, endPoint x: 710, endPoint y: 64, distance: 57.2
click at [710, 64] on div "Why MediPups? Science-Backed Pet Supplements, High Quality & Great Taste Every …" at bounding box center [580, 230] width 1144 height 741
drag, startPoint x: 710, startPoint y: 64, endPoint x: 710, endPoint y: 124, distance: 59.6
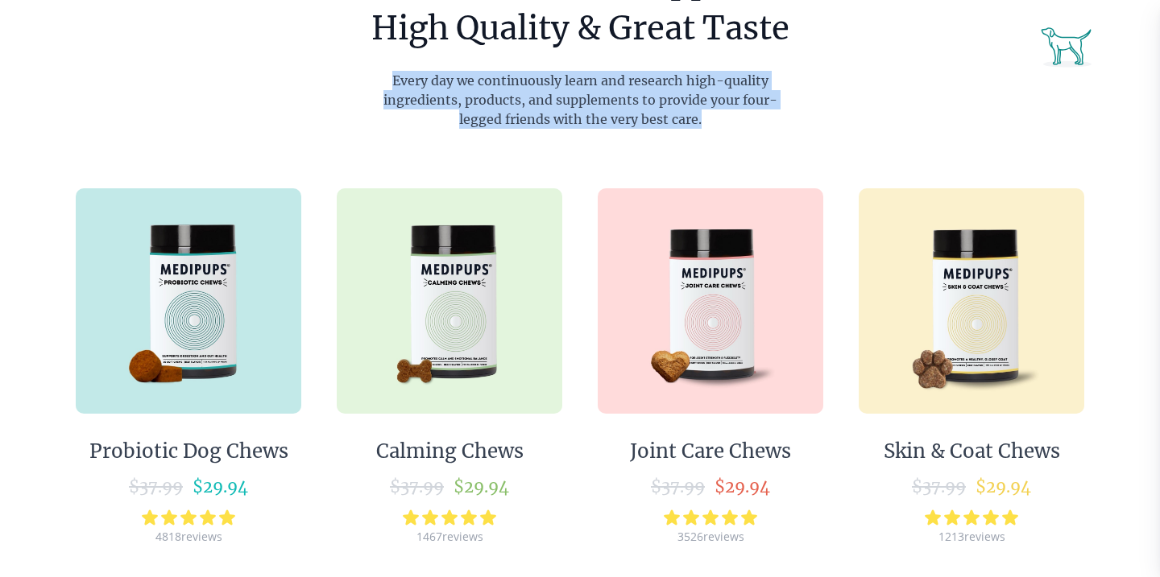
click at [710, 124] on div "Why MediPups? Science-Backed Pet Supplements, High Quality & Great Taste Every …" at bounding box center [580, 230] width 1144 height 741
click at [710, 124] on p "Every day we continuously learn and research high-quality ingredients, products…" at bounding box center [579, 100] width 433 height 58
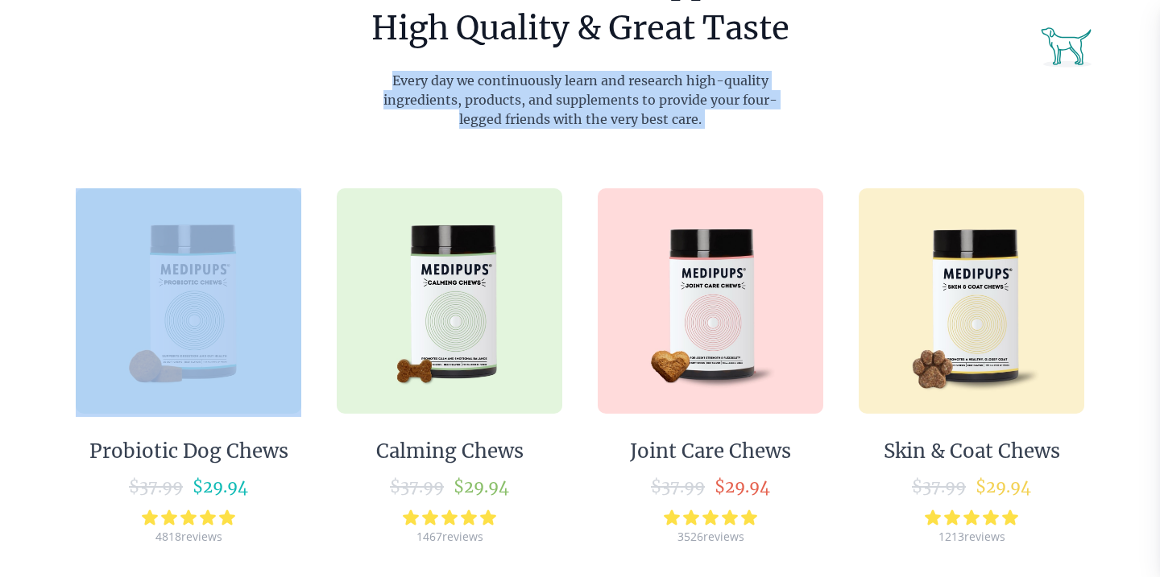
drag, startPoint x: 710, startPoint y: 124, endPoint x: 721, endPoint y: 64, distance: 61.3
click at [721, 64] on div "Why MediPups? Science-Backed Pet Supplements, High Quality & Great Taste Every …" at bounding box center [580, 230] width 1144 height 741
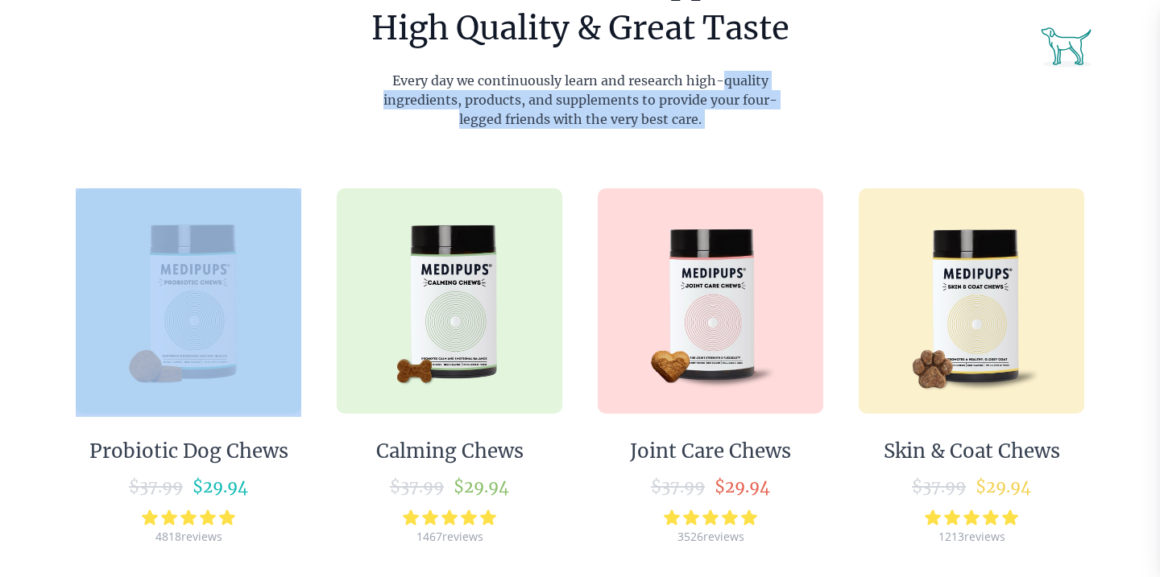
drag, startPoint x: 719, startPoint y: 127, endPoint x: 731, endPoint y: 72, distance: 56.9
click at [731, 72] on p "Every day we continuously learn and research high-quality ingredients, products…" at bounding box center [579, 100] width 433 height 58
drag, startPoint x: 739, startPoint y: 54, endPoint x: 704, endPoint y: 143, distance: 95.4
click at [704, 143] on div "Why MediPups? Science-Backed Pet Supplements, High Quality & Great Taste Every …" at bounding box center [580, 230] width 1144 height 741
click at [704, 139] on div "Why MediPups? Science-Backed Pet Supplements, High Quality & Great Taste Every …" at bounding box center [580, 230] width 1144 height 741
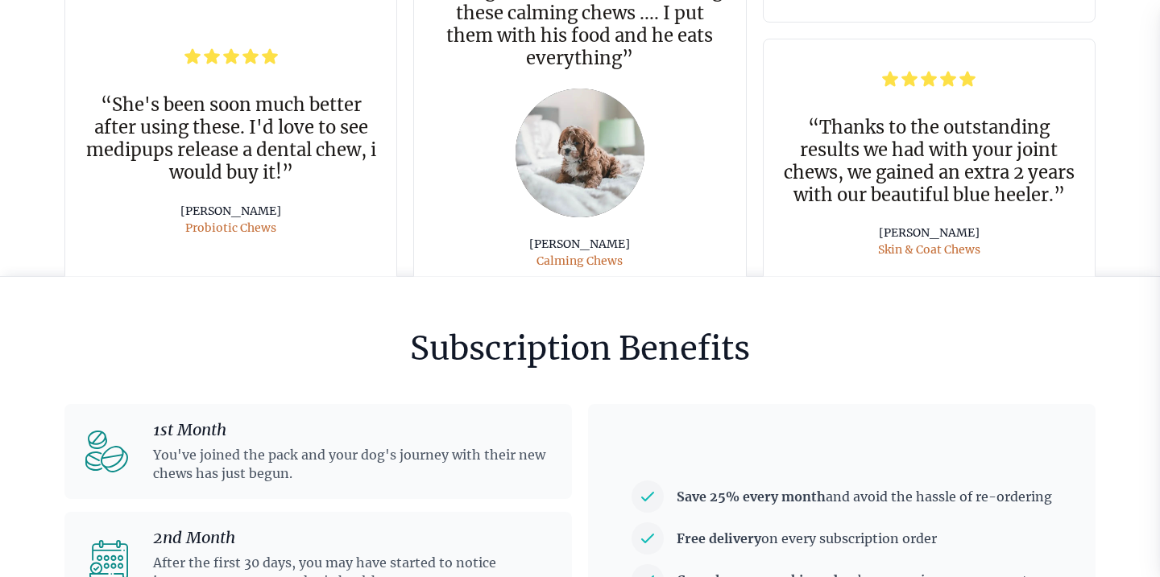
scroll to position [3568, 0]
drag, startPoint x: 576, startPoint y: 351, endPoint x: 586, endPoint y: 351, distance: 10.5
click at [586, 351] on h6 "Subscription Benefits" at bounding box center [580, 348] width 340 height 47
click at [689, 359] on h6 "Subscription Benefits" at bounding box center [580, 348] width 340 height 47
drag, startPoint x: 698, startPoint y: 354, endPoint x: 686, endPoint y: 354, distance: 12.1
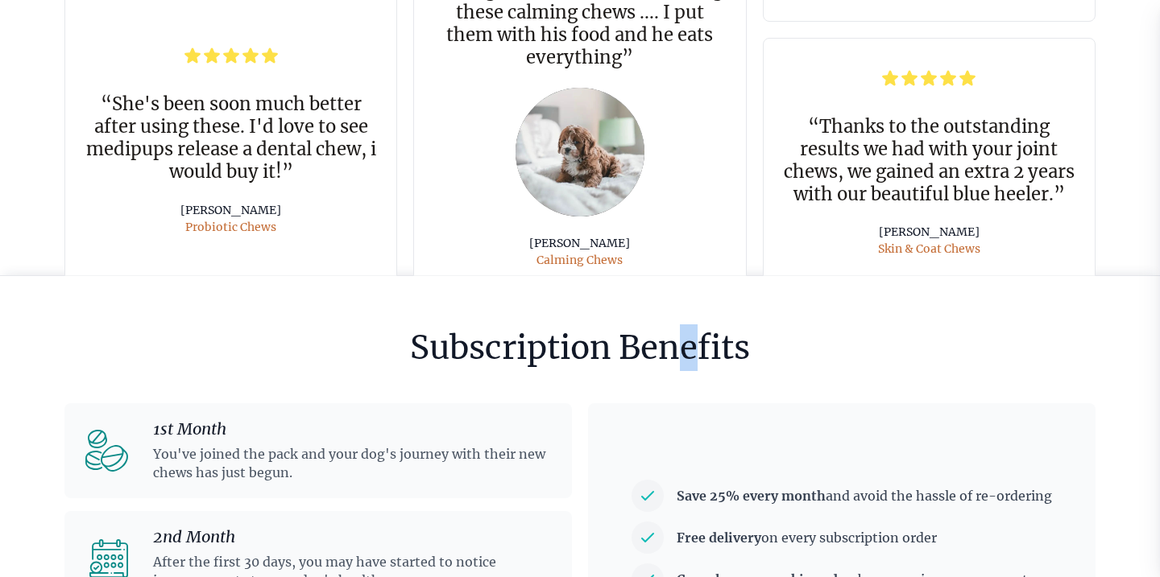
click at [686, 354] on h6 "Subscription Benefits" at bounding box center [580, 348] width 340 height 47
click at [745, 342] on h6 "Subscription Benefits" at bounding box center [580, 348] width 340 height 47
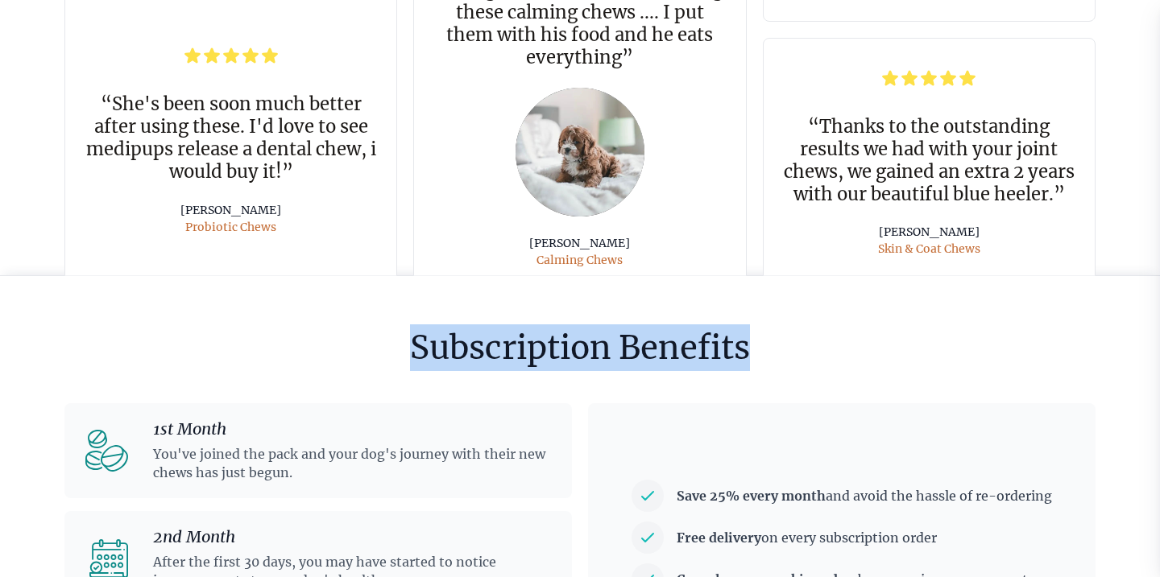
drag, startPoint x: 767, startPoint y: 348, endPoint x: 767, endPoint y: 300, distance: 48.3
click at [767, 300] on div "Subscription Benefits 1st Month You've joined the pack and your dog's journey w…" at bounding box center [580, 519] width 1144 height 486
click at [786, 321] on div "Subscription Benefits 1st Month You've joined the pack and your dog's journey w…" at bounding box center [580, 519] width 1144 height 486
drag, startPoint x: 786, startPoint y: 321, endPoint x: 752, endPoint y: 364, distance: 55.1
click at [752, 364] on div "Subscription Benefits 1st Month You've joined the pack and your dog's journey w…" at bounding box center [580, 519] width 1144 height 486
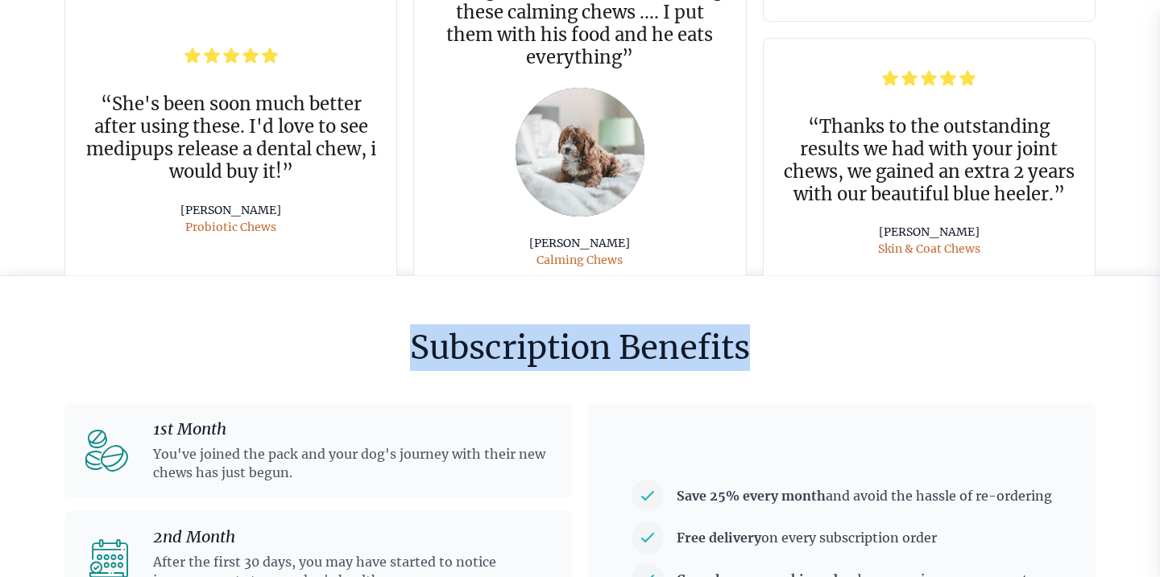
click at [772, 362] on div "Subscription Benefits 1st Month You've joined the pack and your dog's journey w…" at bounding box center [580, 519] width 1144 height 486
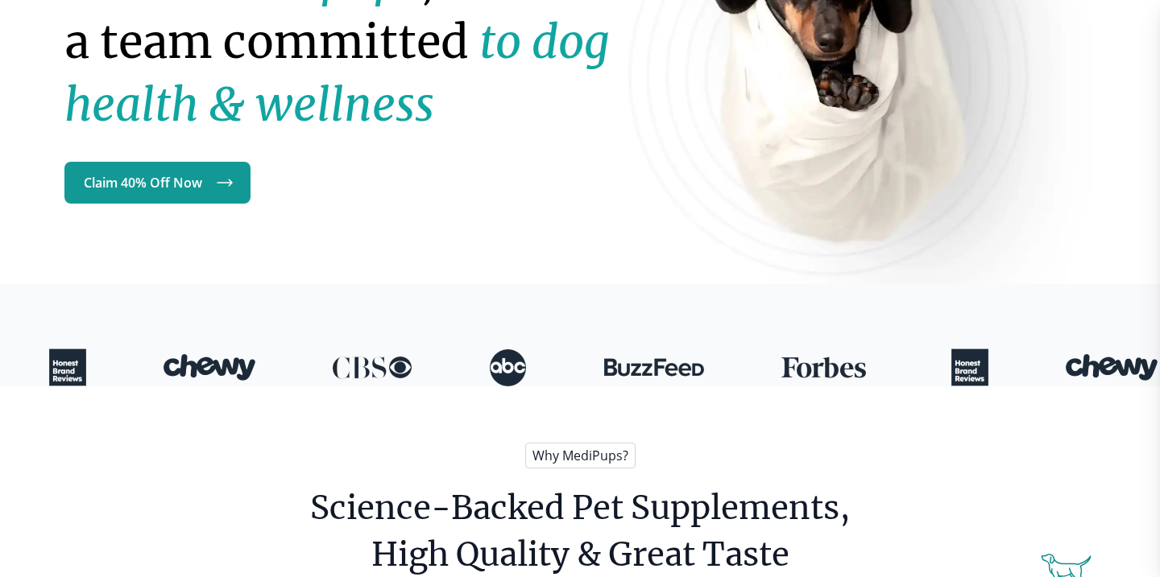
scroll to position [0, 0]
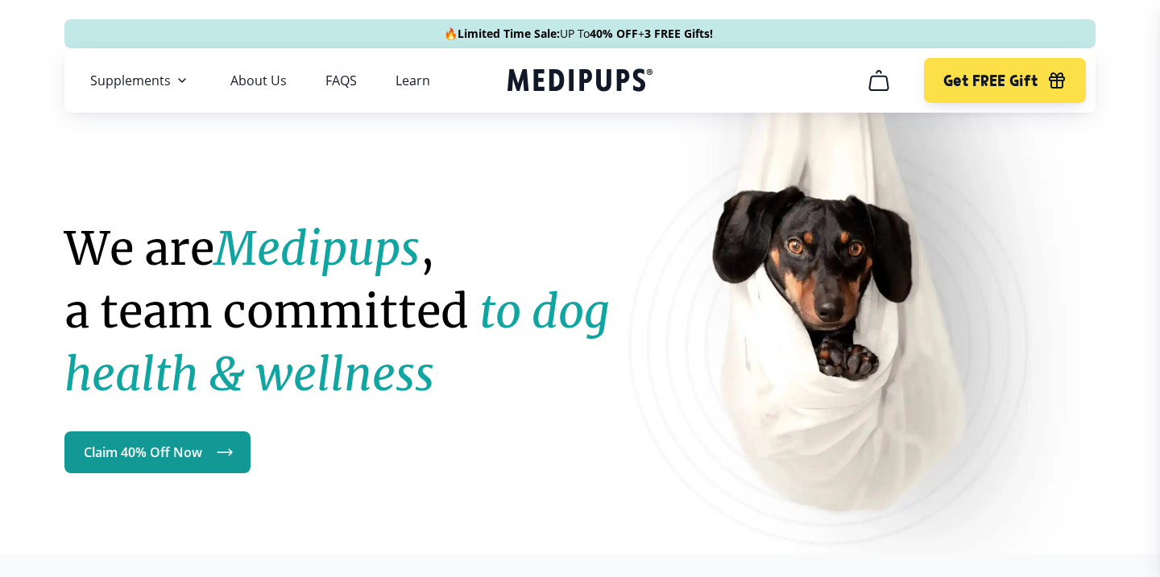
click at [563, 85] on icon "Medipups" at bounding box center [579, 80] width 145 height 30
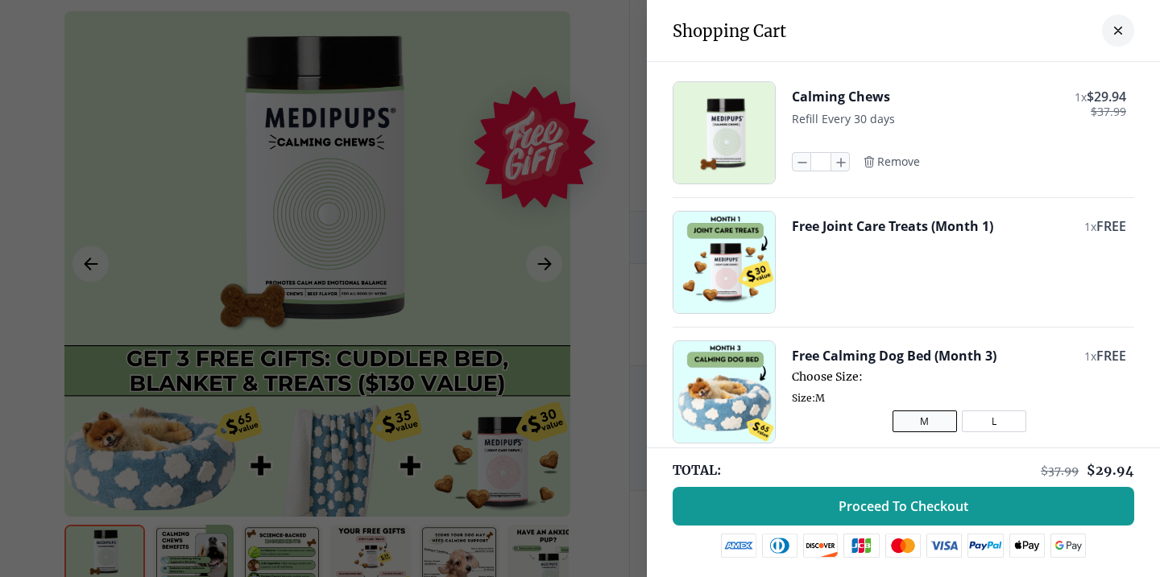
click at [467, 277] on div at bounding box center [580, 288] width 1160 height 577
